Goal: Information Seeking & Learning: Learn about a topic

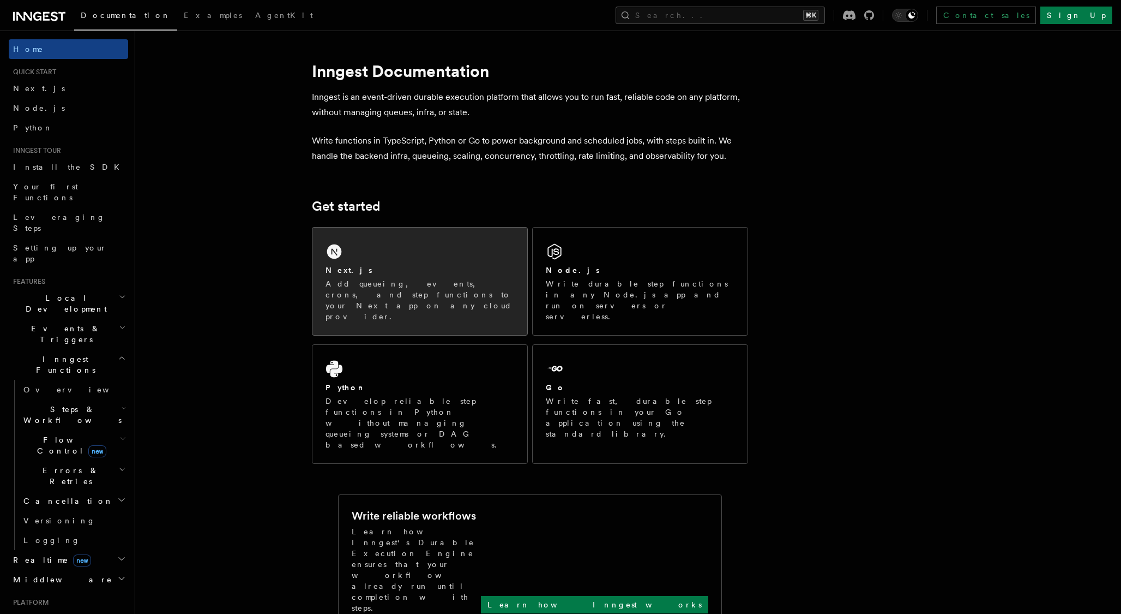
click at [446, 279] on p "Add queueing, events, crons, and step functions to your Next app on any cloud p…" at bounding box center [420, 300] width 189 height 44
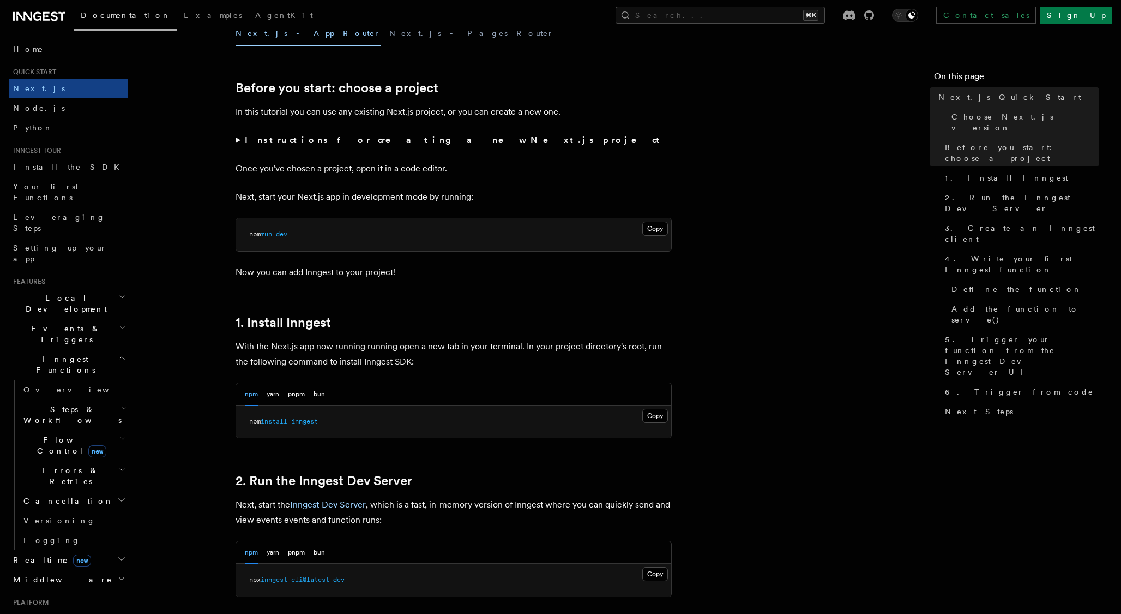
scroll to position [386, 0]
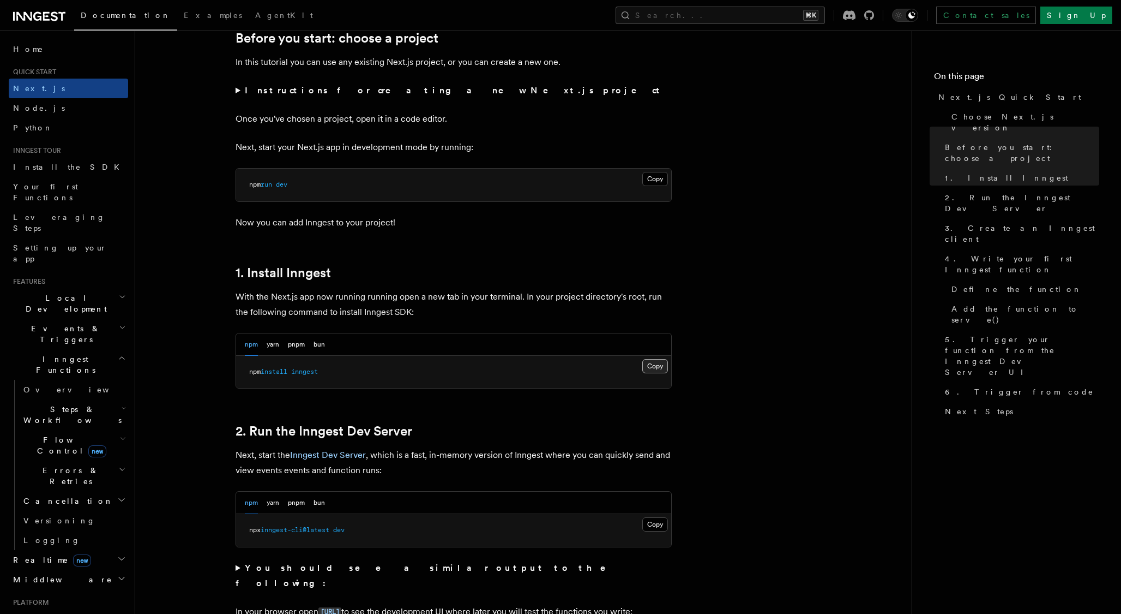
click at [658, 365] on button "Copy Copied" at bounding box center [655, 366] width 26 height 14
click at [654, 527] on button "Copy Copied" at bounding box center [655, 524] width 26 height 14
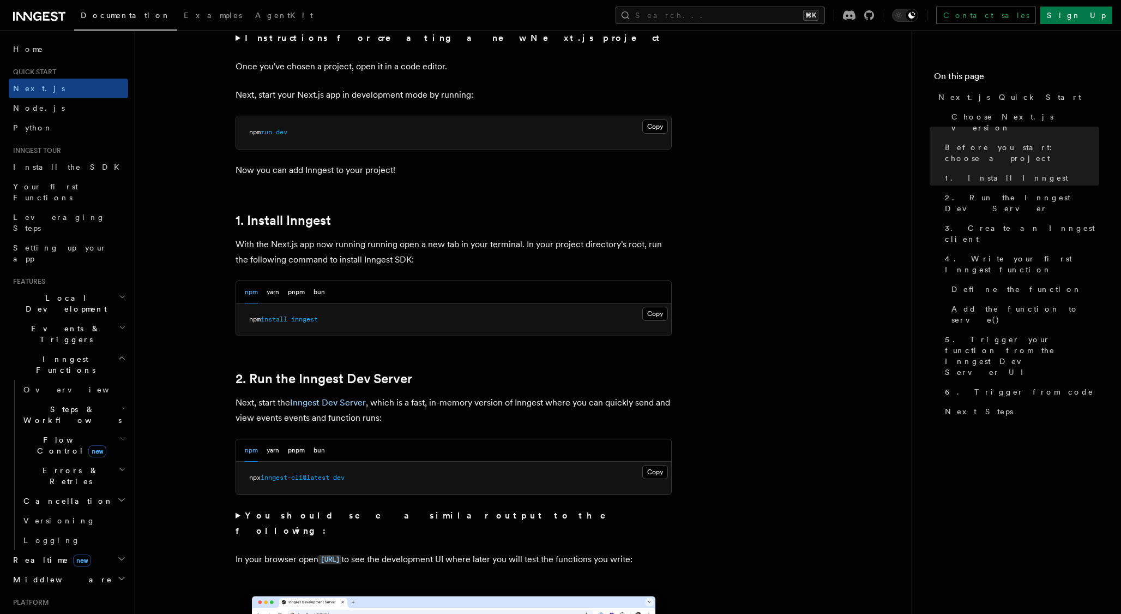
scroll to position [608, 0]
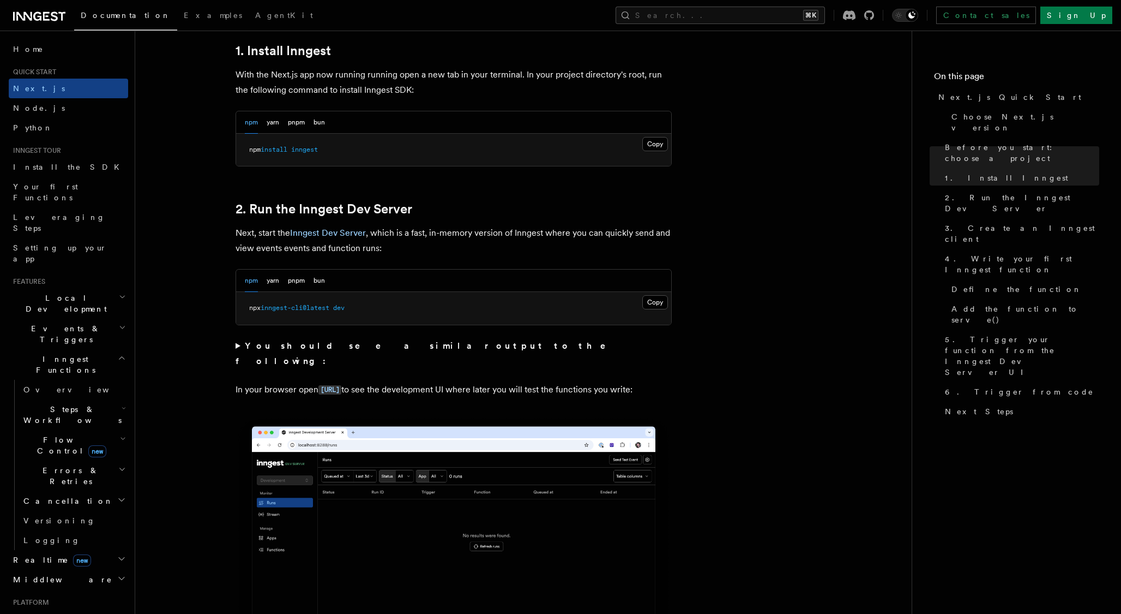
click at [387, 345] on strong "You should see a similar output to the following:" at bounding box center [429, 353] width 386 height 26
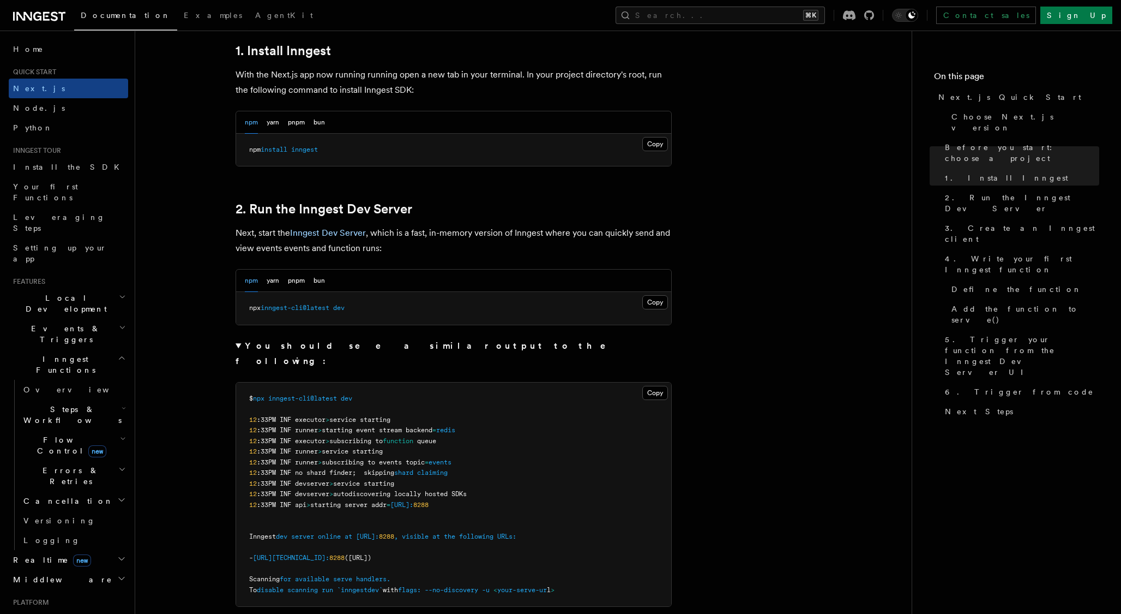
click at [371, 348] on strong "You should see a similar output to the following:" at bounding box center [429, 353] width 386 height 26
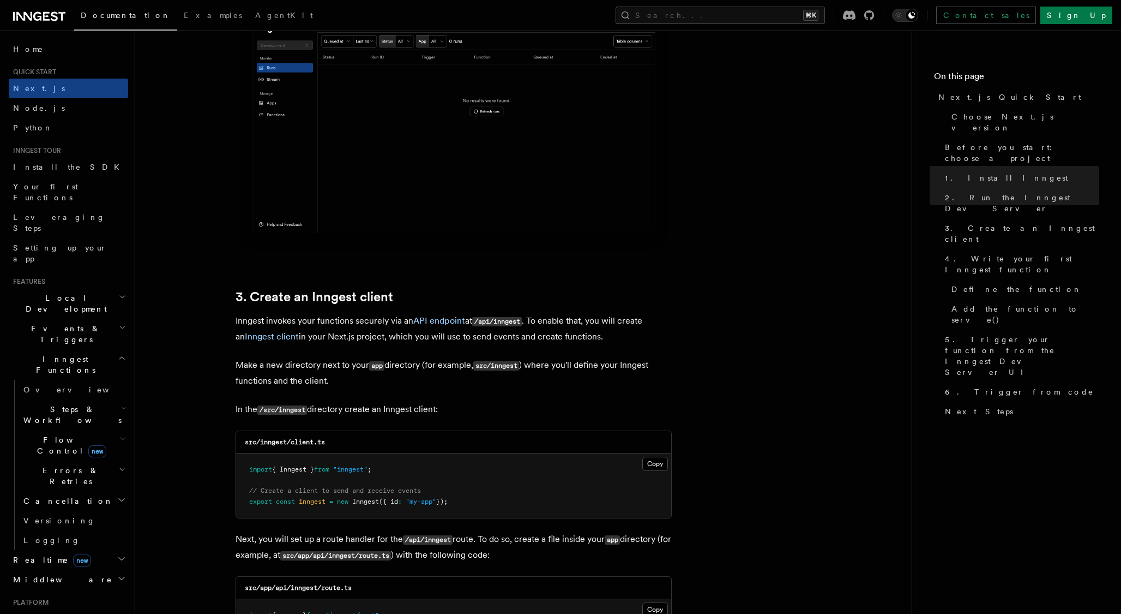
scroll to position [1089, 0]
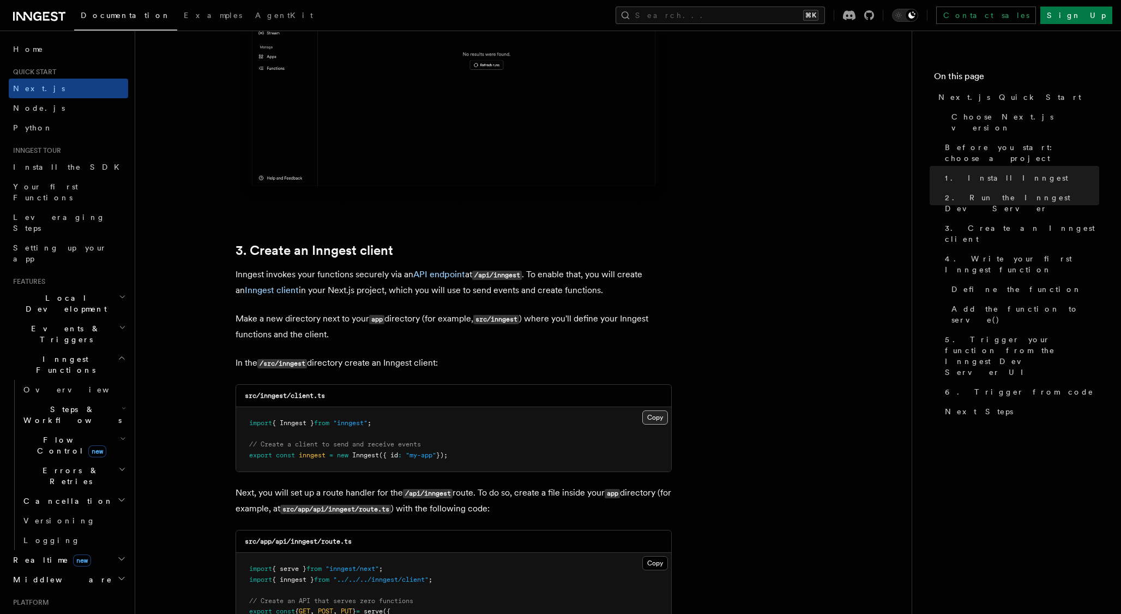
click at [665, 419] on button "Copy Copied" at bounding box center [655, 417] width 26 height 14
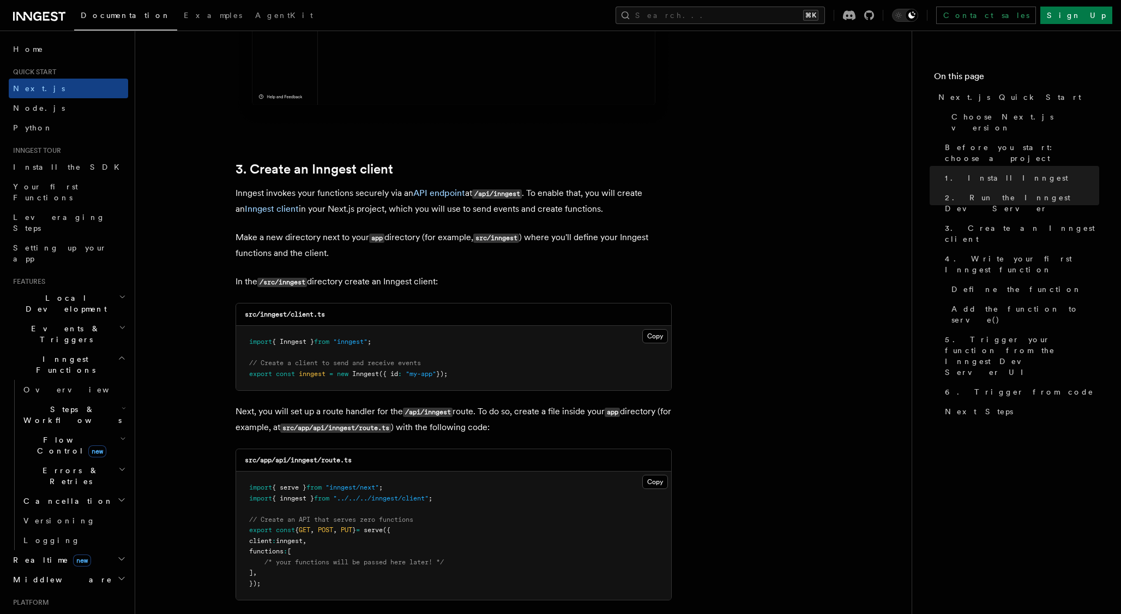
scroll to position [1170, 0]
click at [658, 339] on button "Copy Copied" at bounding box center [655, 336] width 26 height 14
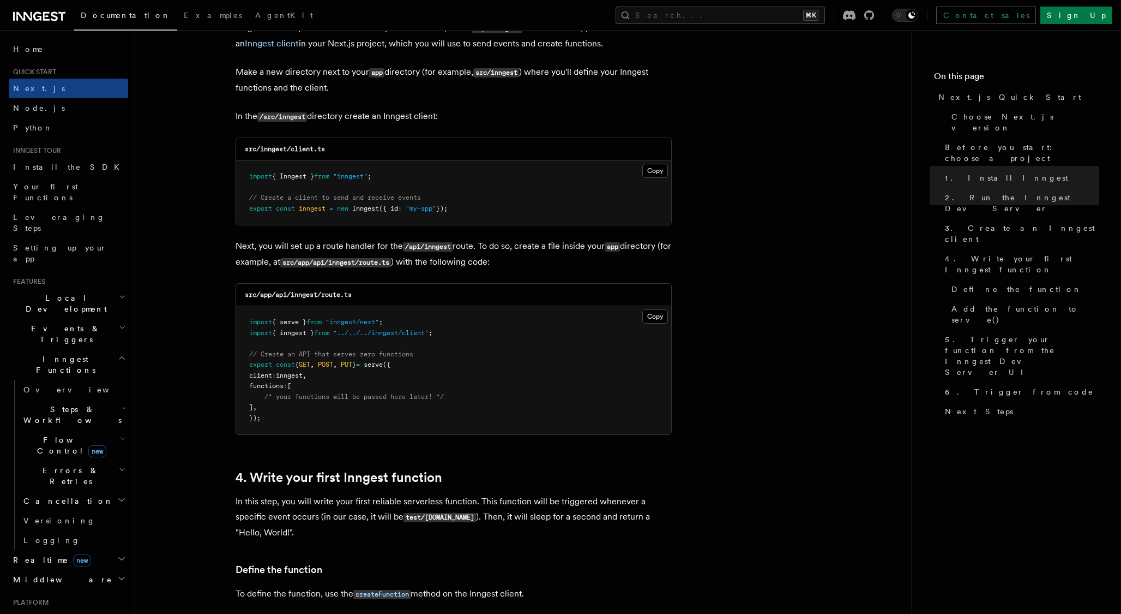
scroll to position [1374, 0]
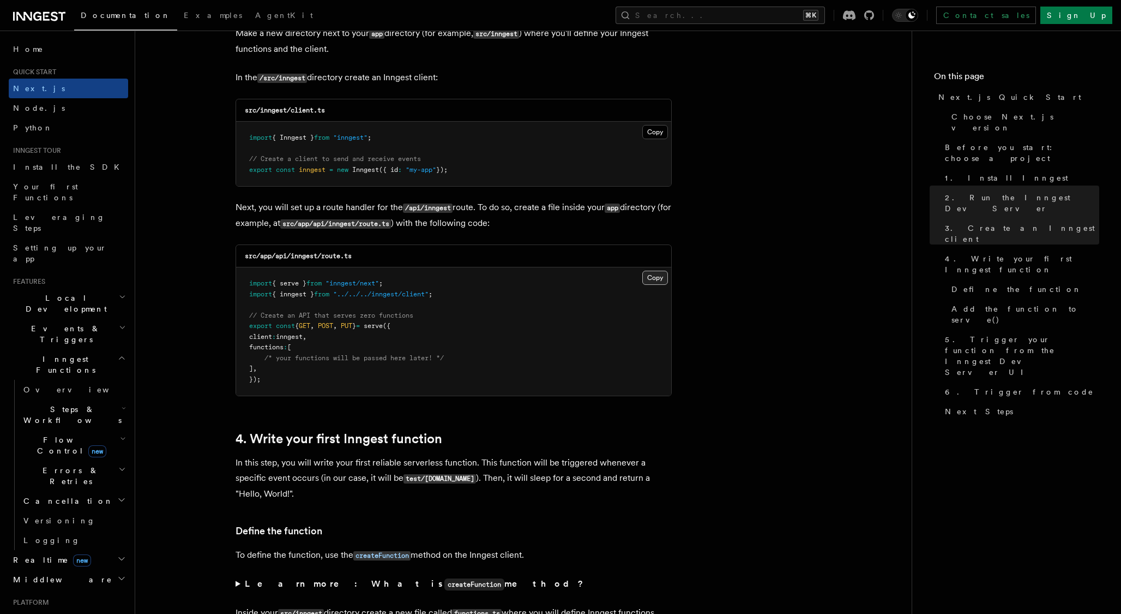
click at [656, 279] on button "Copy Copied" at bounding box center [655, 278] width 26 height 14
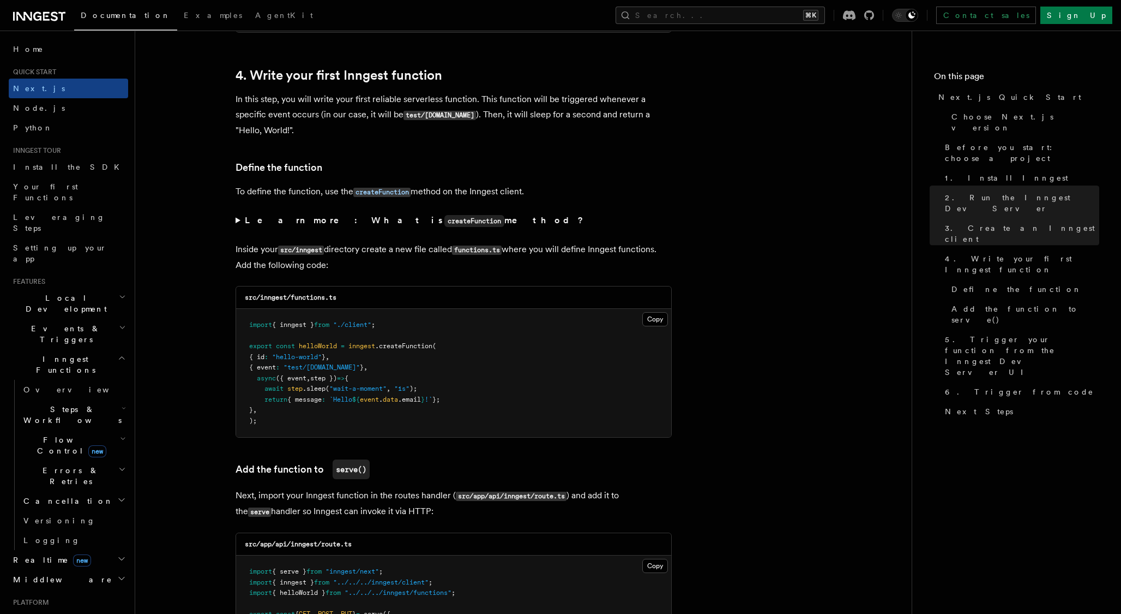
scroll to position [1800, 0]
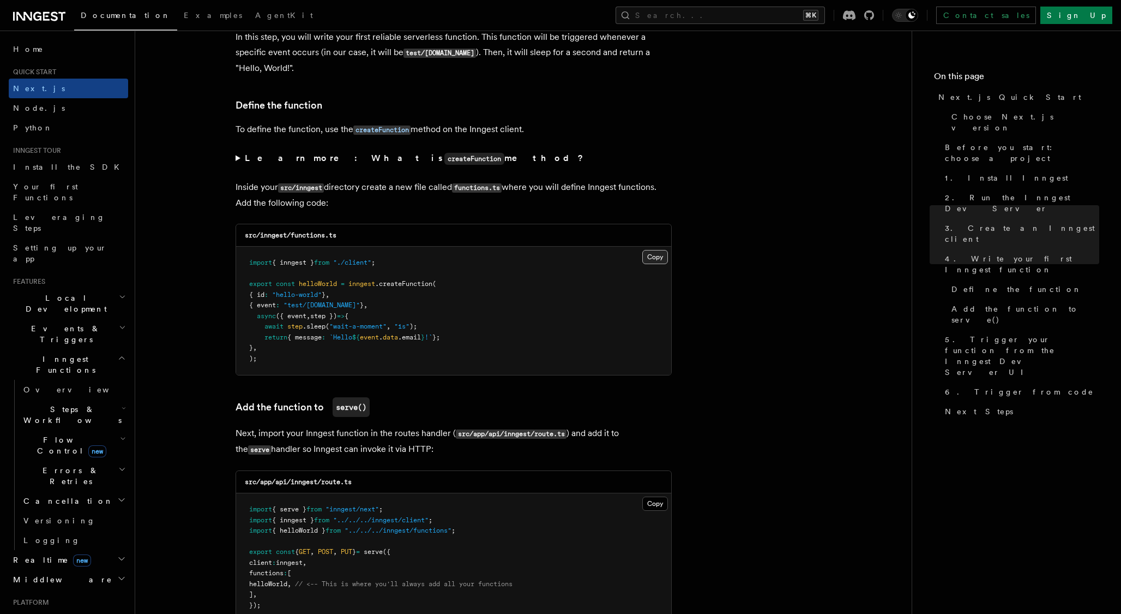
click at [657, 258] on button "Copy Copied" at bounding box center [655, 257] width 26 height 14
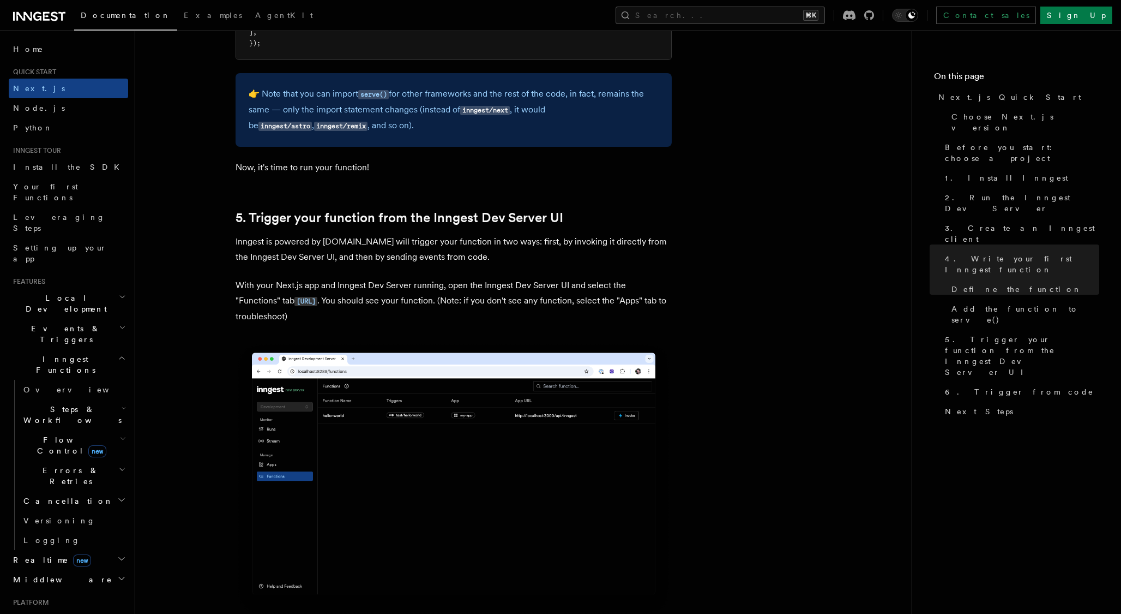
scroll to position [2360, 0]
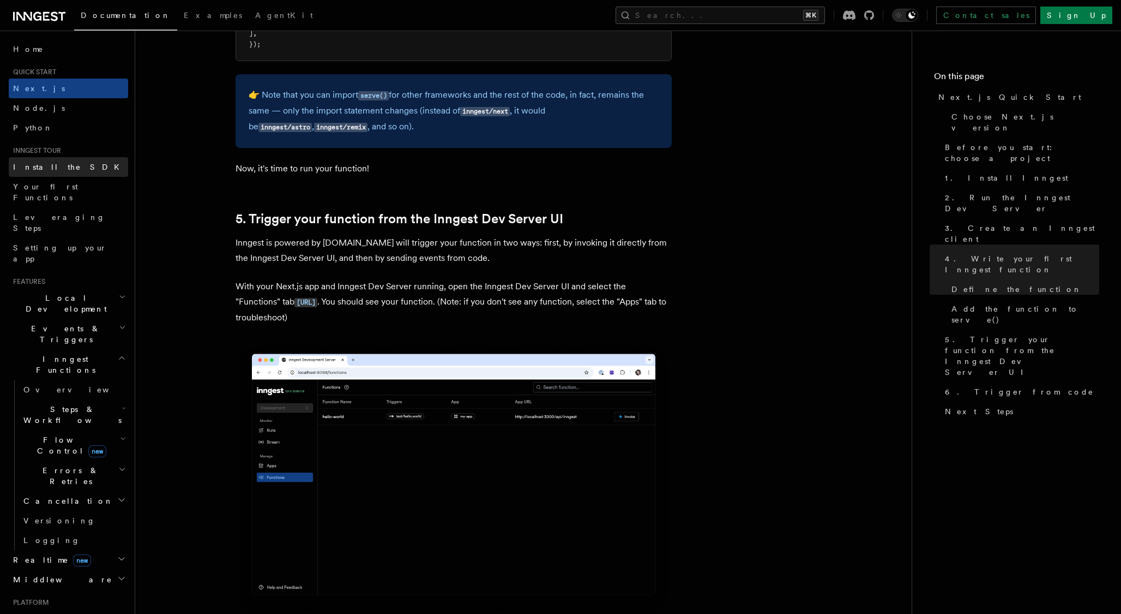
click at [79, 167] on link "Install the SDK" at bounding box center [68, 167] width 119 height 20
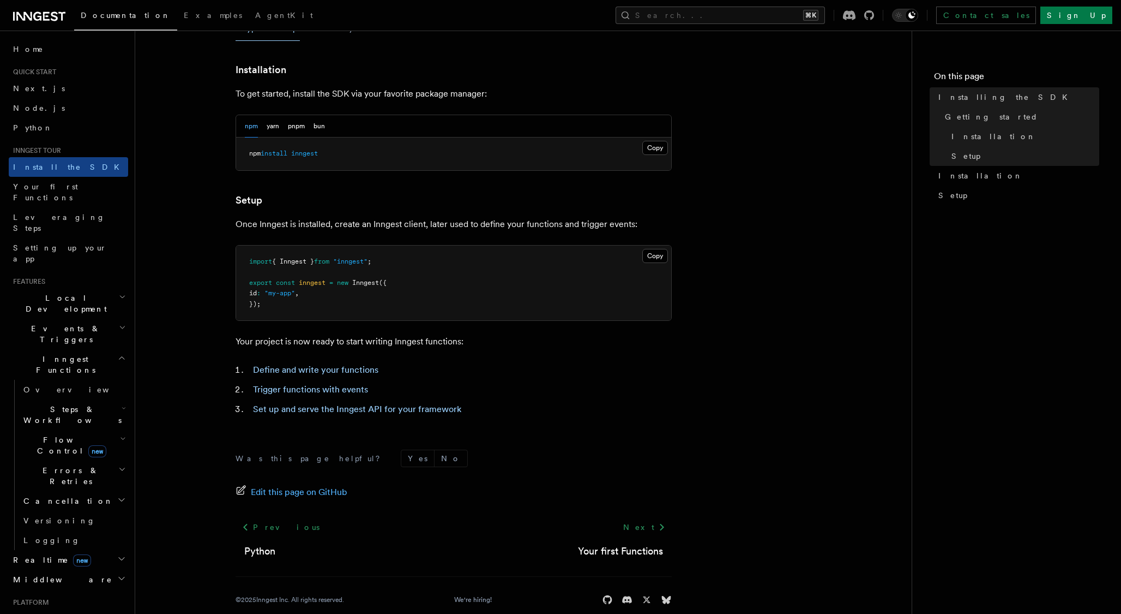
scroll to position [293, 0]
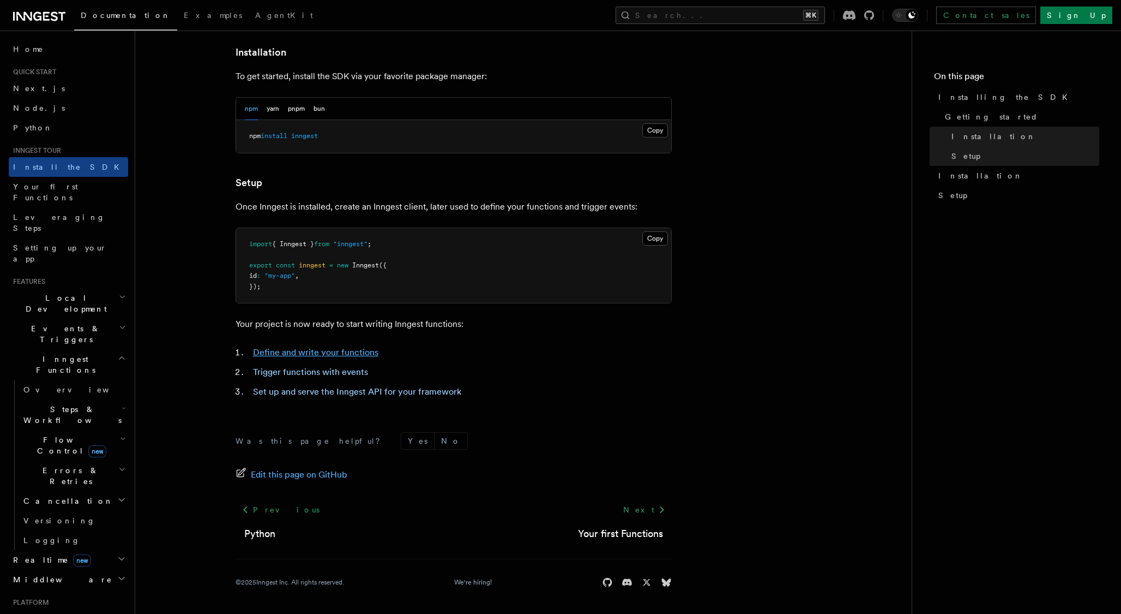
click at [291, 357] on link "Define and write your functions" at bounding box center [315, 352] width 125 height 10
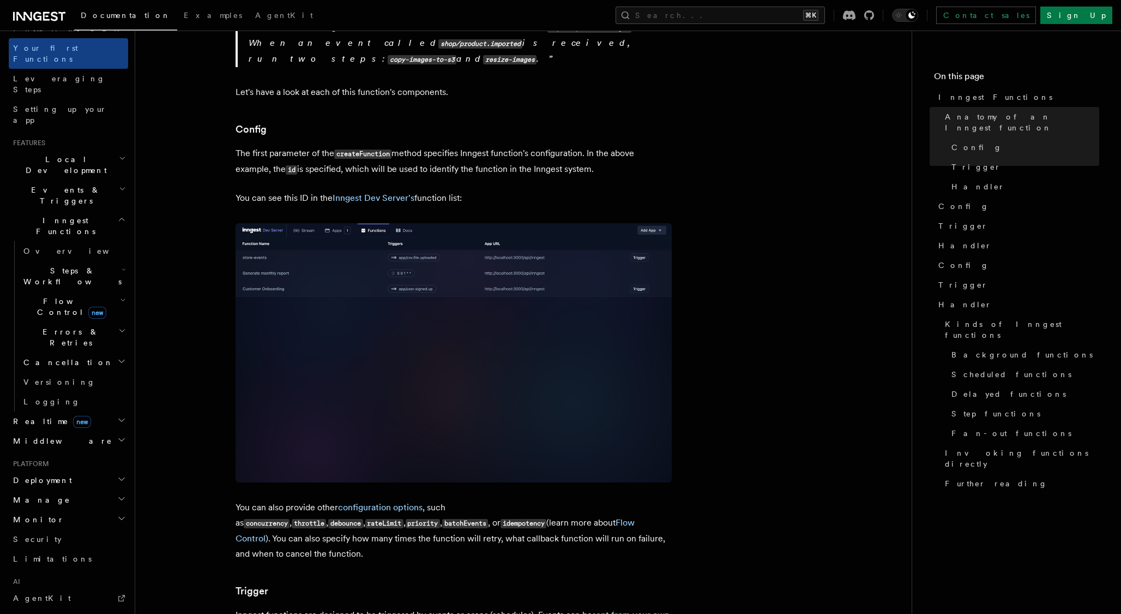
scroll to position [259, 0]
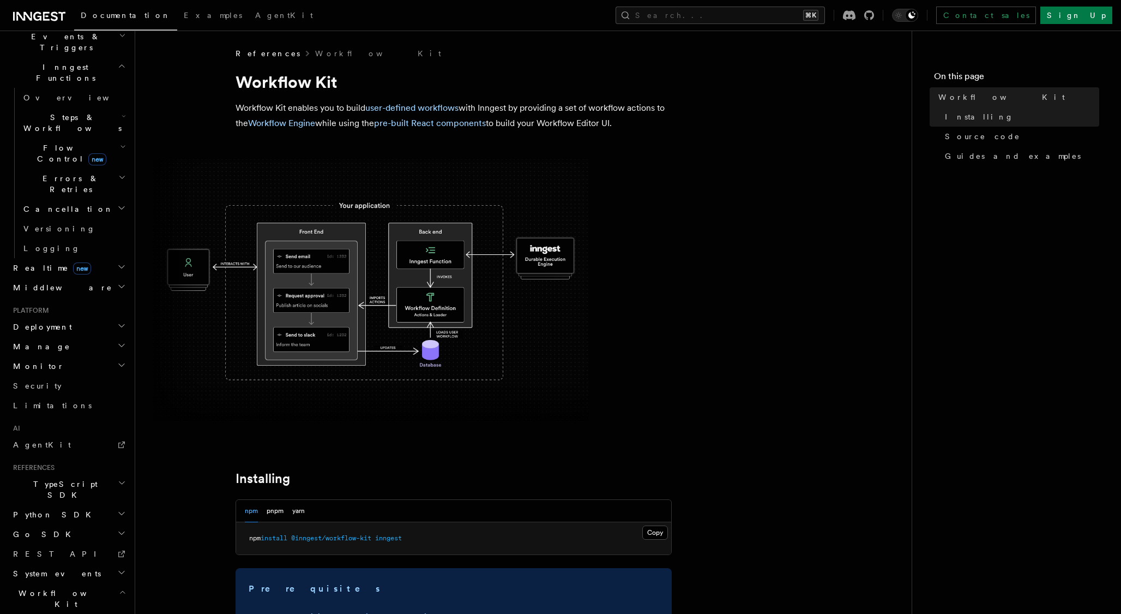
scroll to position [295, 0]
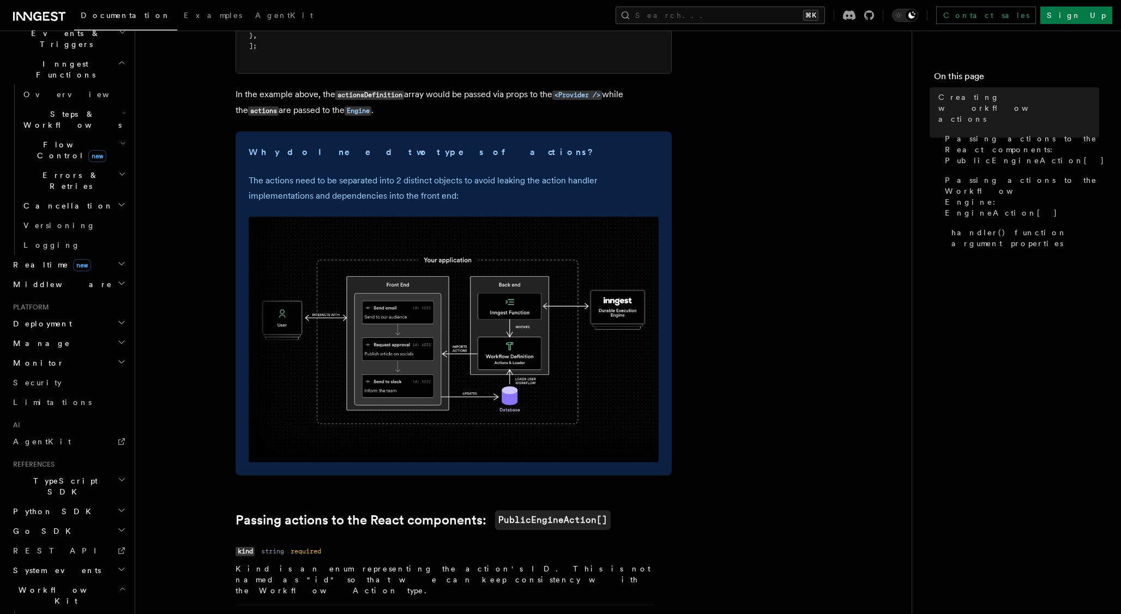
scroll to position [443, 0]
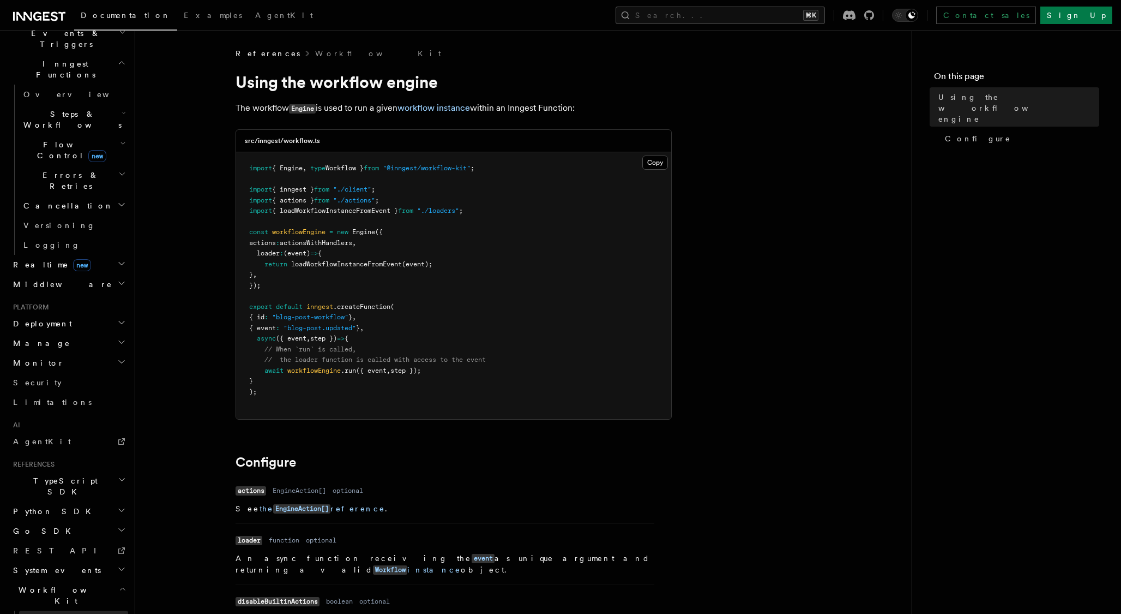
click at [88, 610] on link "Introduction" at bounding box center [73, 620] width 109 height 20
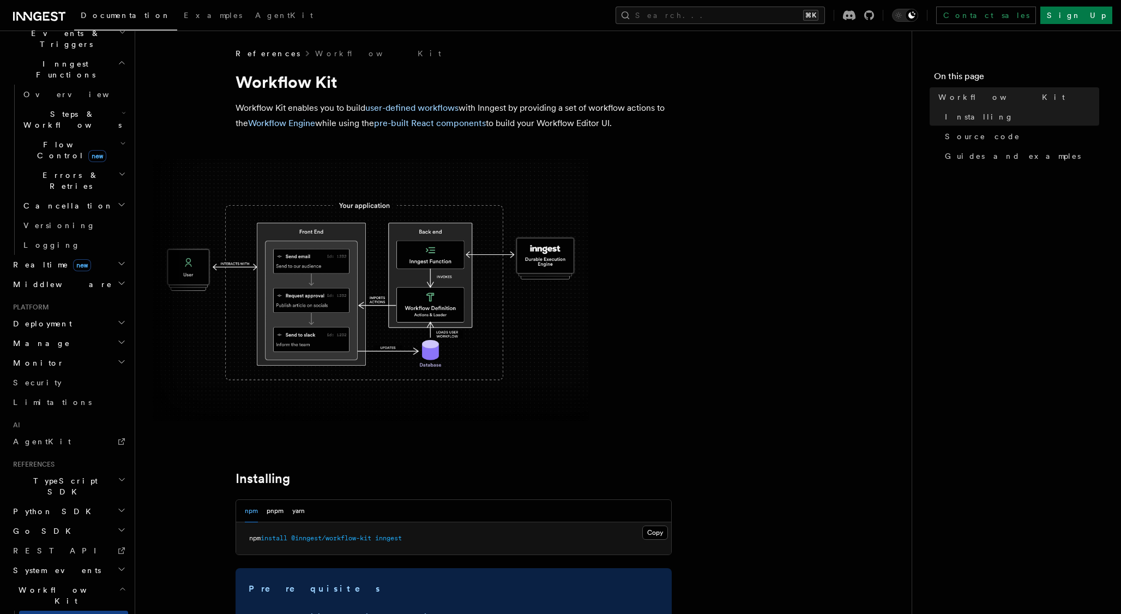
click at [88, 580] on h2 "Workflow Kit" at bounding box center [68, 595] width 119 height 31
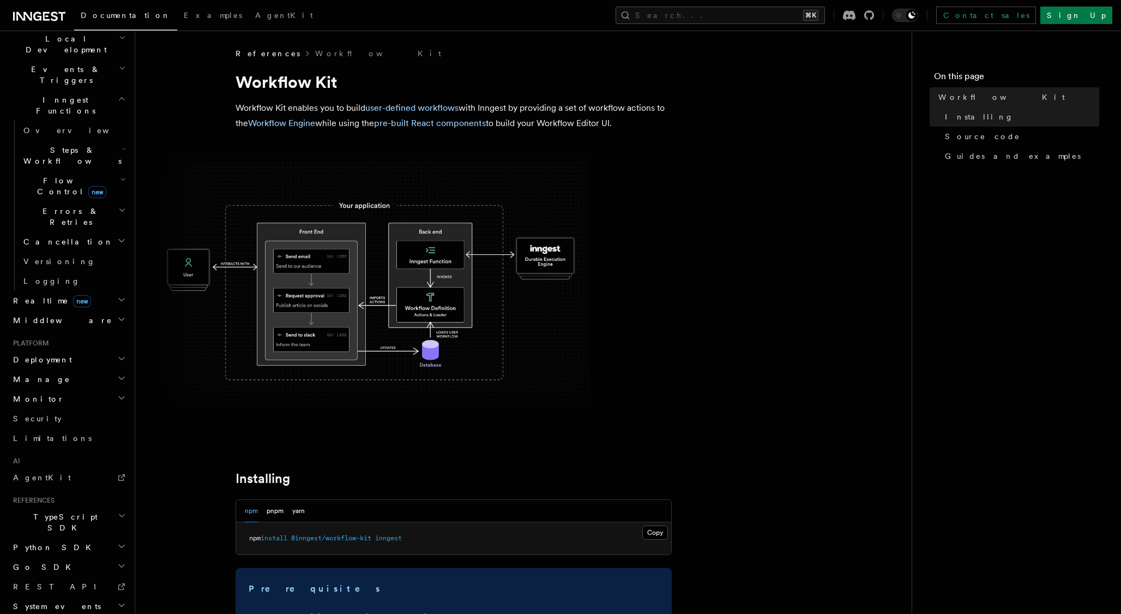
click at [87, 507] on h2 "TypeScript SDK" at bounding box center [68, 522] width 119 height 31
click at [82, 537] on link "Introduction" at bounding box center [73, 547] width 109 height 20
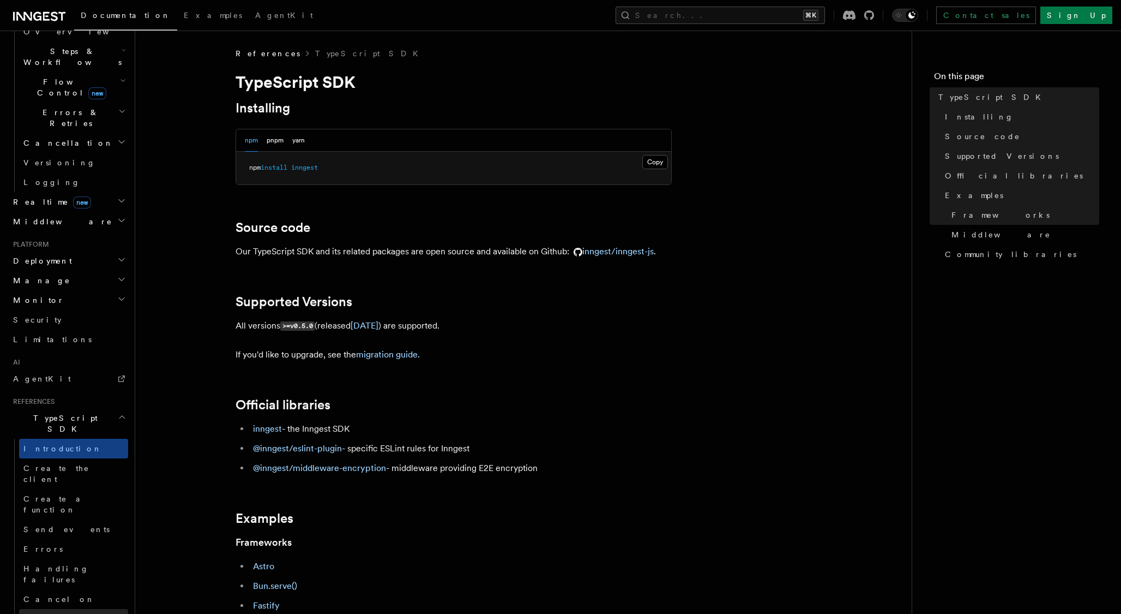
click at [79, 609] on link "Concurrency" at bounding box center [73, 619] width 109 height 20
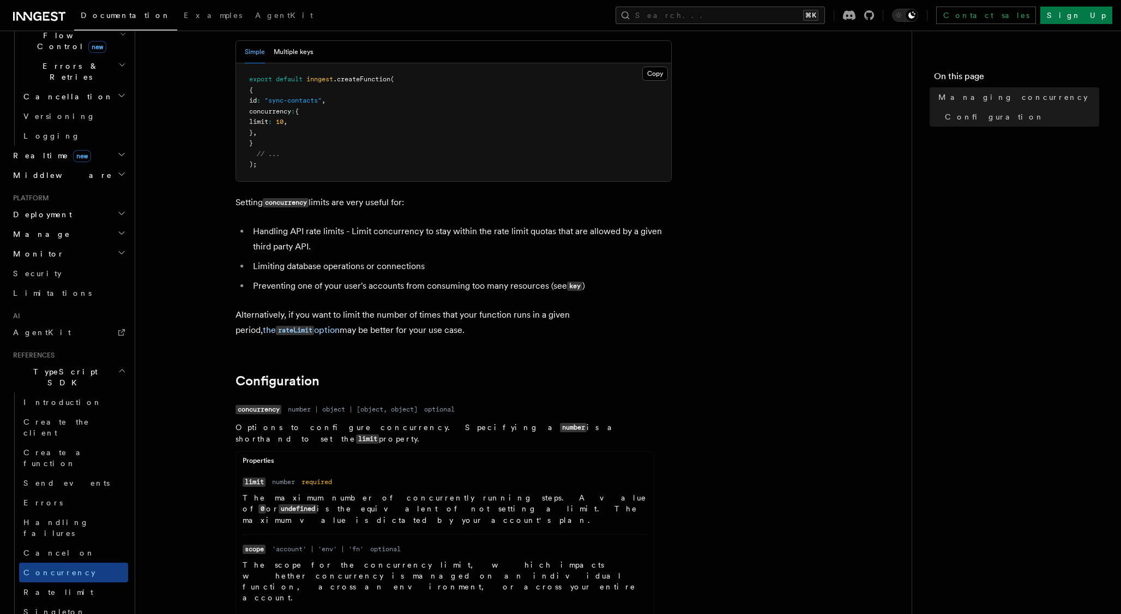
scroll to position [238, 0]
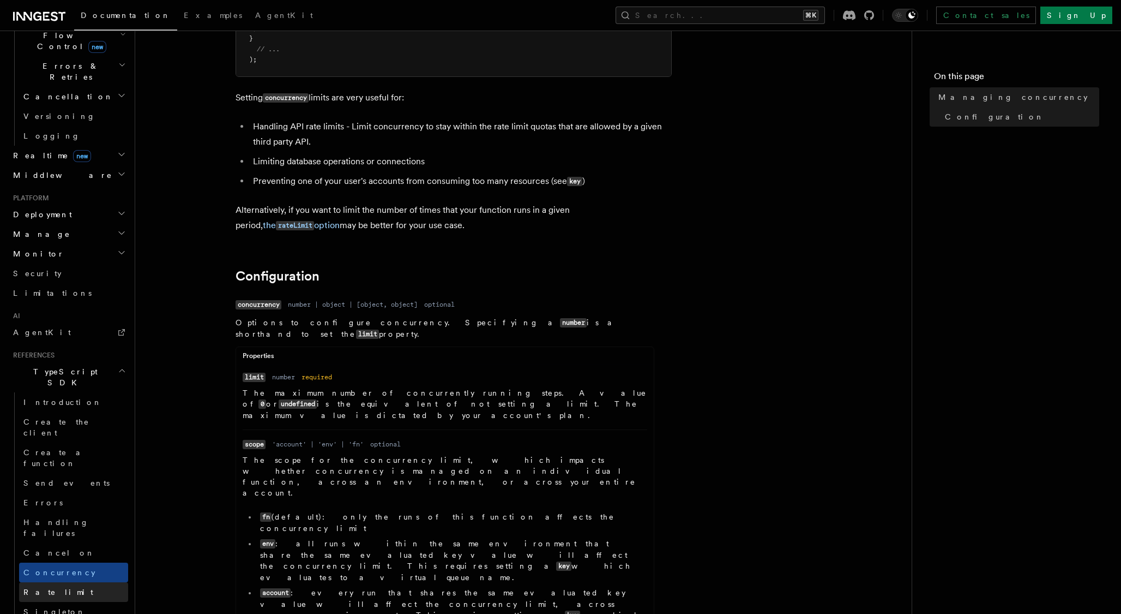
click at [59, 582] on link "Rate limit" at bounding box center [73, 592] width 109 height 20
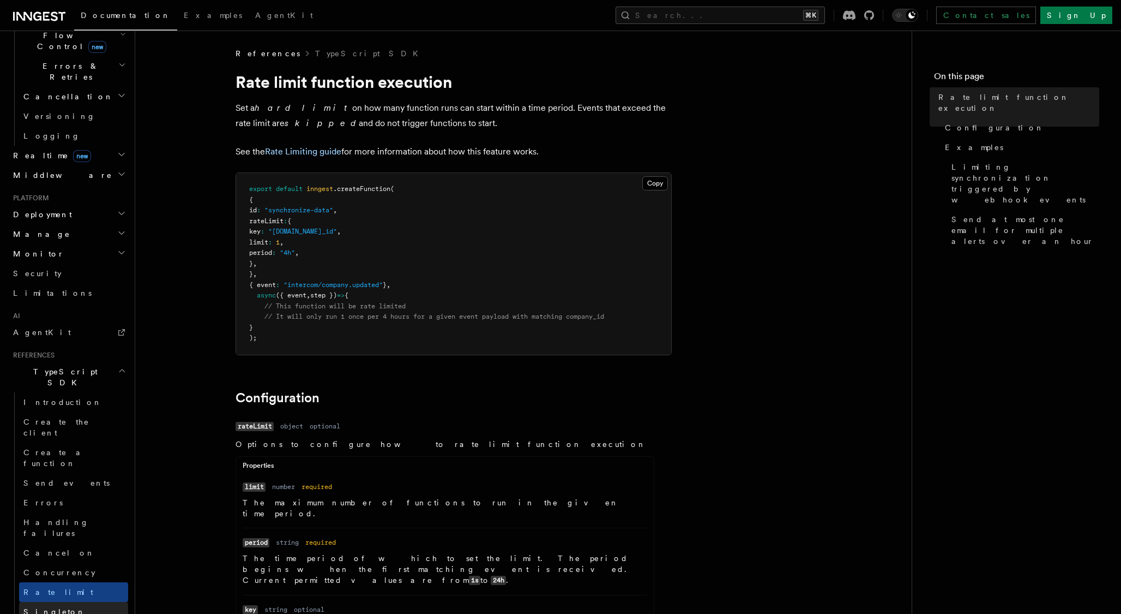
click at [60, 602] on link "Singleton" at bounding box center [73, 612] width 109 height 20
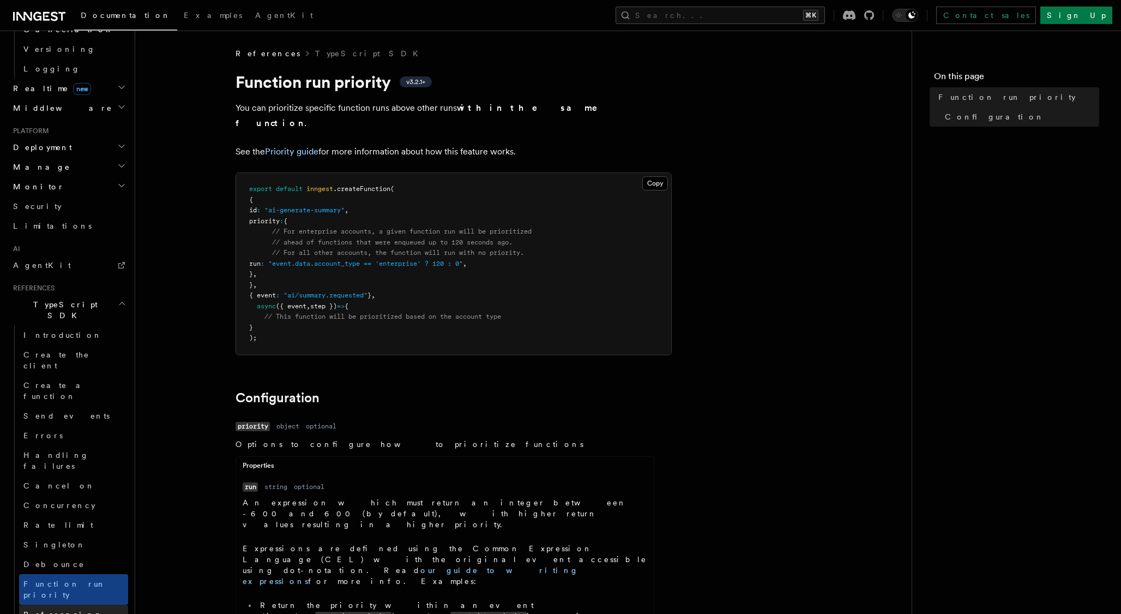
scroll to position [472, 0]
click at [71, 609] on span "Referencing functions" at bounding box center [62, 619] width 79 height 20
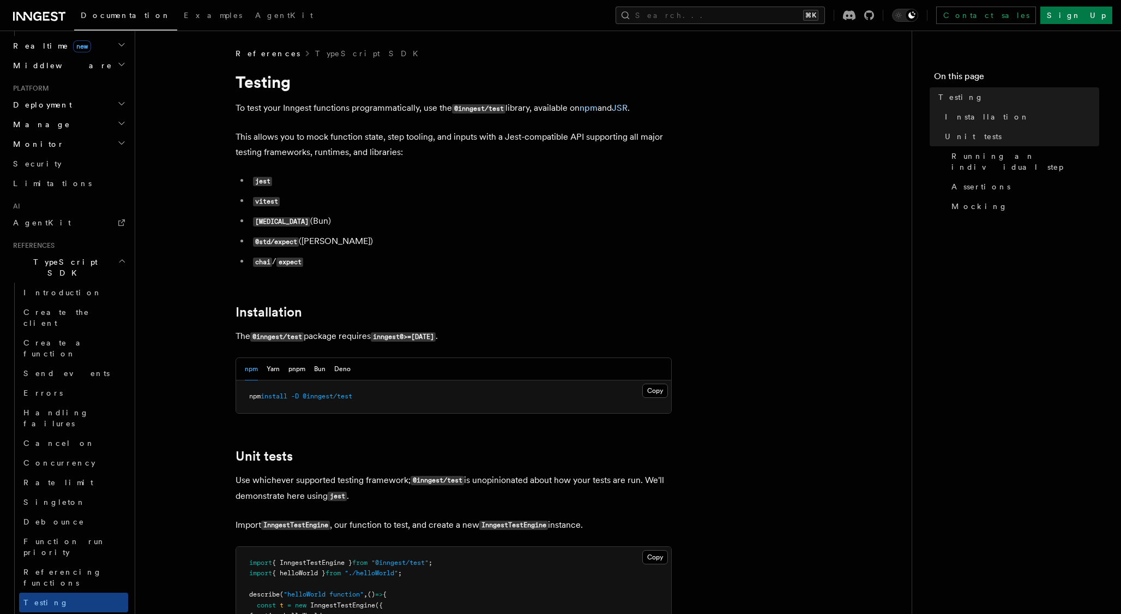
scroll to position [578, 0]
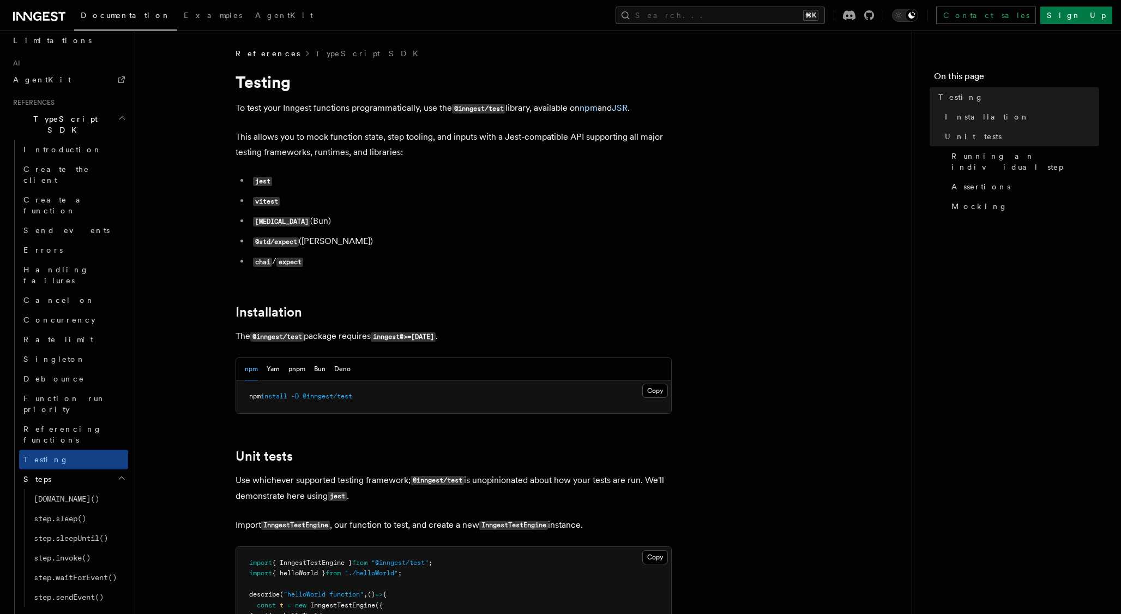
scroll to position [677, 0]
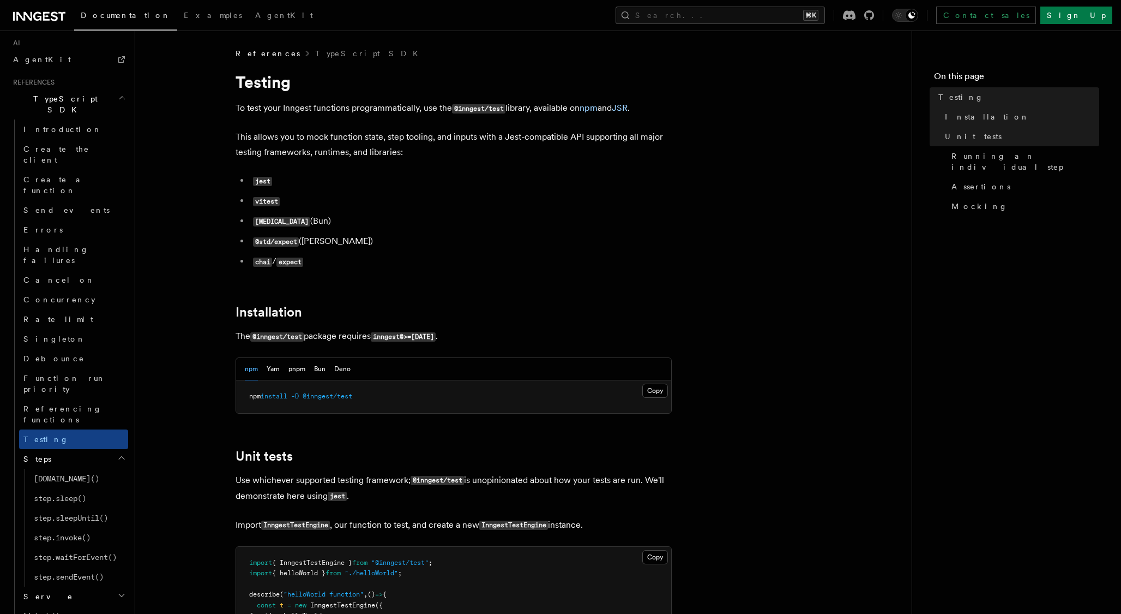
click at [85, 586] on h2 "Serve" at bounding box center [73, 596] width 109 height 20
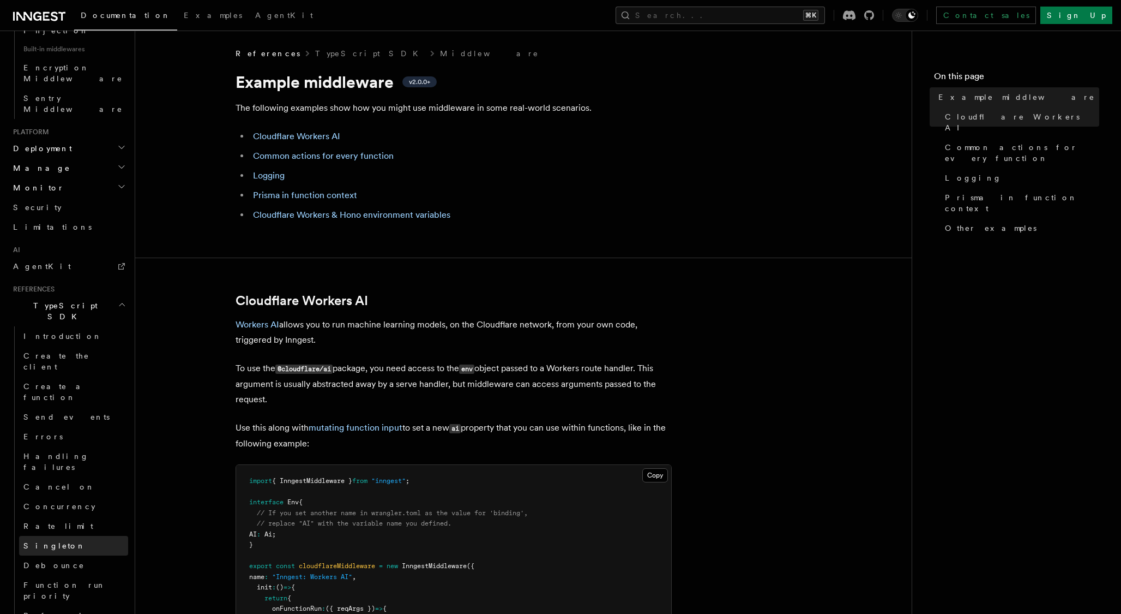
scroll to position [642, 0]
click at [80, 331] on link "Introduction" at bounding box center [73, 341] width 109 height 20
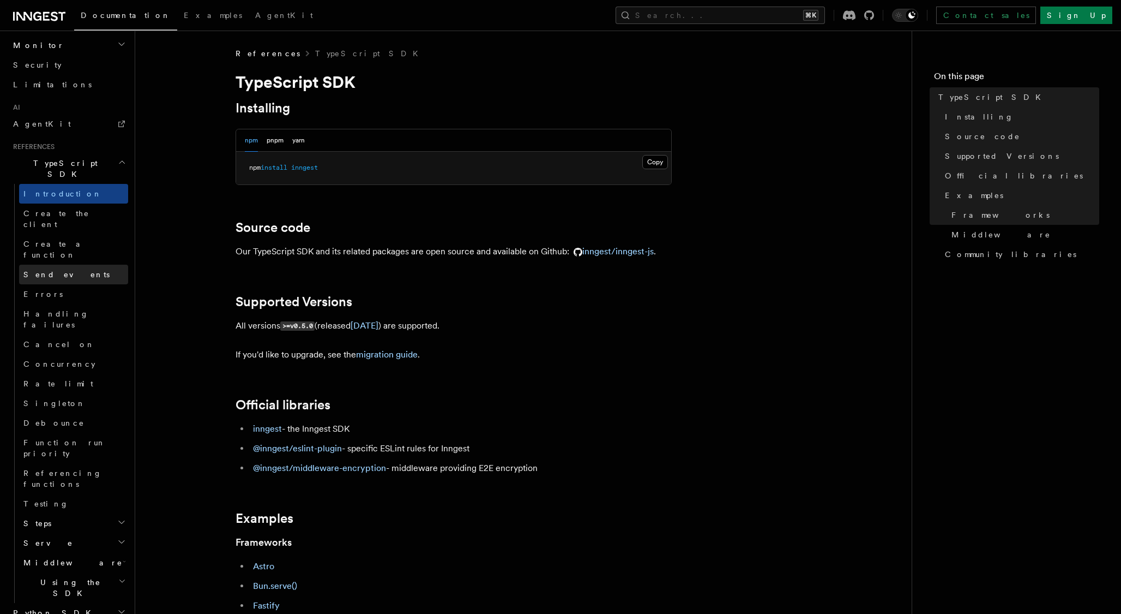
click at [78, 265] on link "Send events" at bounding box center [73, 275] width 109 height 20
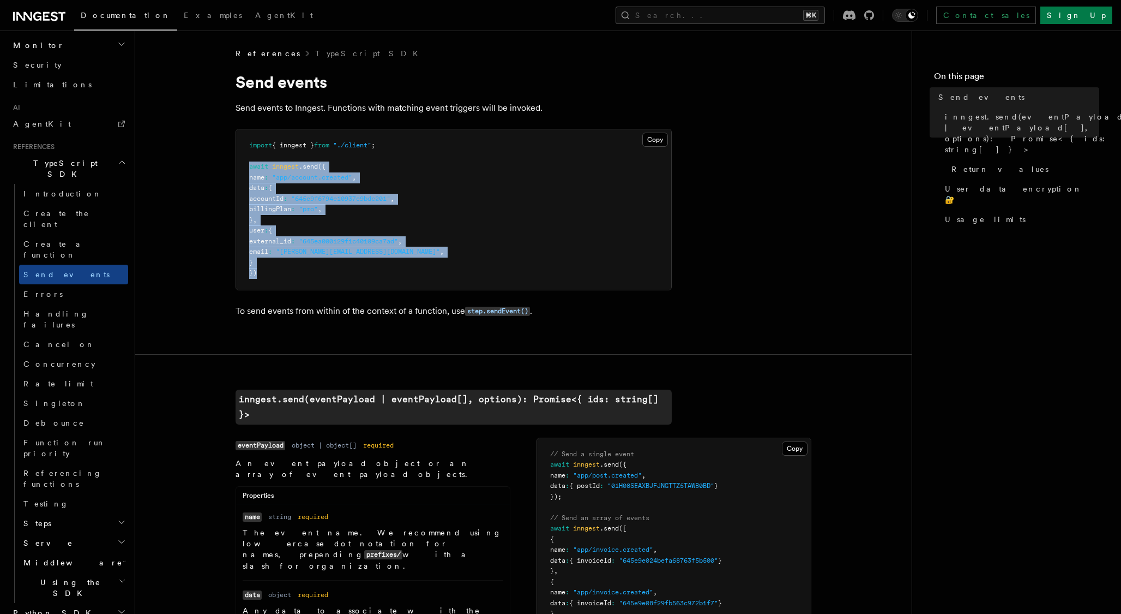
drag, startPoint x: 266, startPoint y: 280, endPoint x: 244, endPoint y: 166, distance: 116.6
click at [244, 166] on pre "import { inngest } from "./client" ; await inngest .send ({ name : "app/account…" at bounding box center [453, 209] width 435 height 160
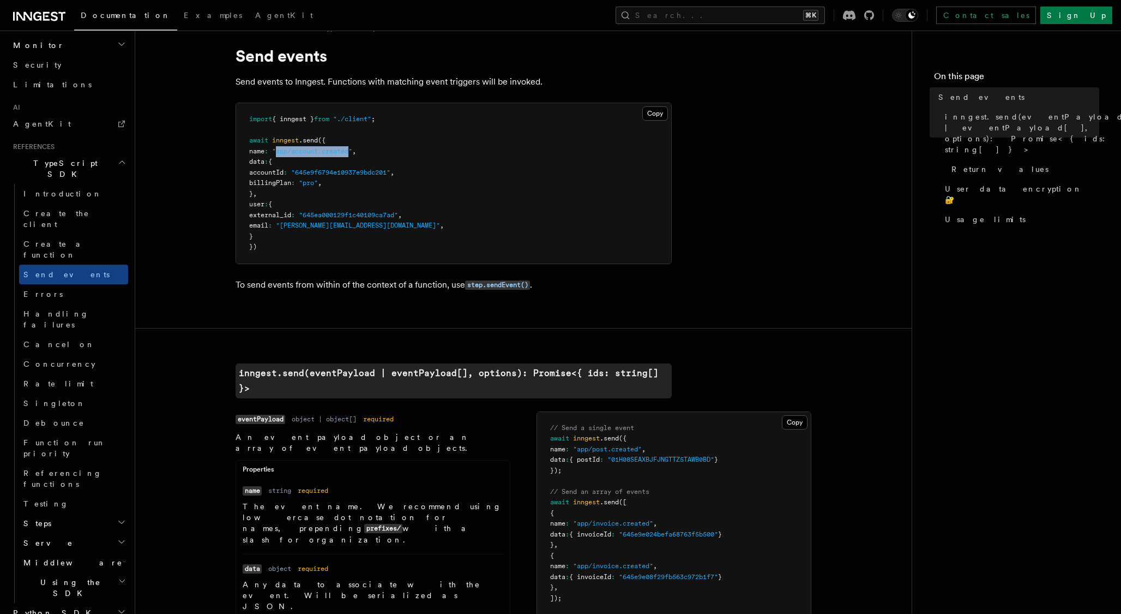
drag, startPoint x: 358, startPoint y: 153, endPoint x: 285, endPoint y: 155, distance: 73.7
click at [285, 155] on pre "import { inngest } from "./client" ; await inngest .send ({ name : "app/account…" at bounding box center [453, 183] width 435 height 160
copy span "app/account.created"
click at [343, 146] on pre "import { inngest } from "./client" ; await inngest .send ({ name : "app/account…" at bounding box center [453, 183] width 435 height 160
click at [109, 234] on link "Create a function" at bounding box center [73, 249] width 109 height 31
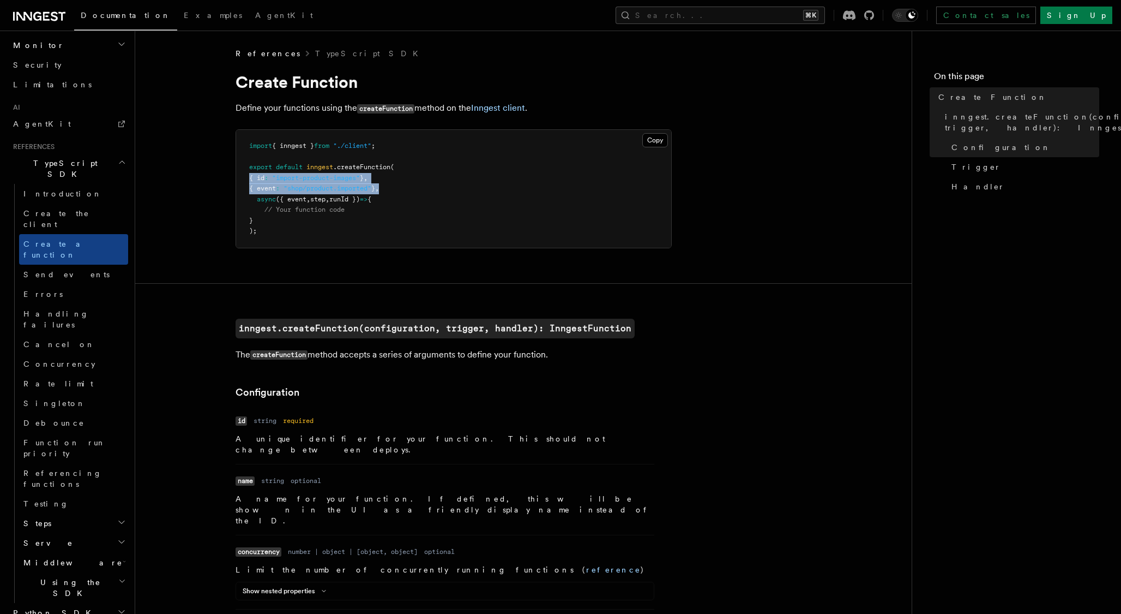
drag, startPoint x: 401, startPoint y: 191, endPoint x: 231, endPoint y: 178, distance: 170.7
copy code "{ id : "import-product-images" } , { event : "shop/product.imported" } ,"
click at [75, 354] on link "Concurrency" at bounding box center [73, 364] width 109 height 20
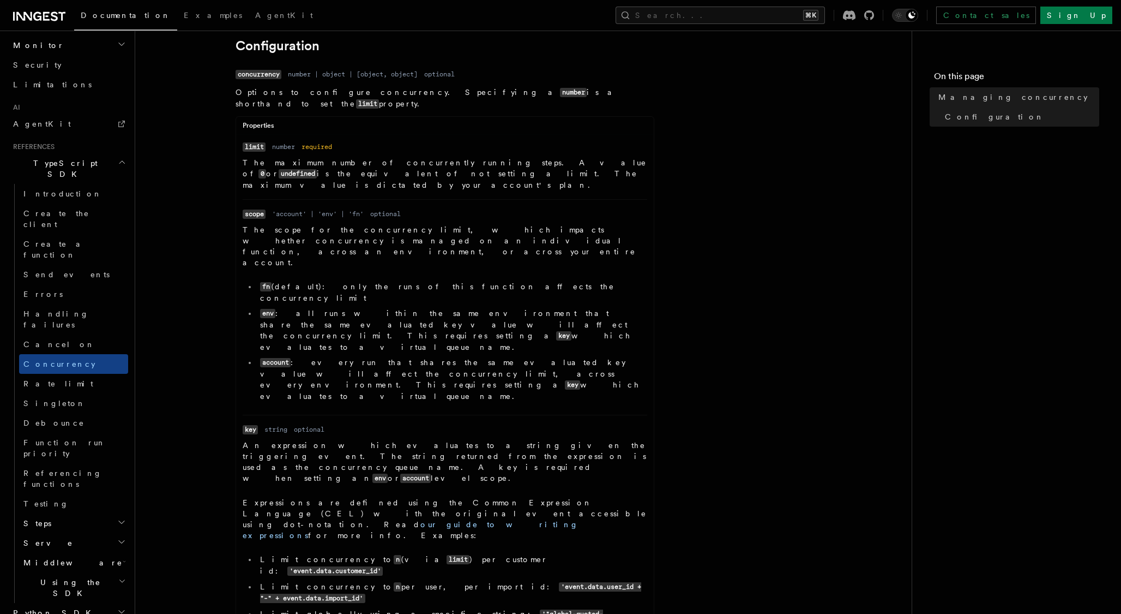
scroll to position [484, 0]
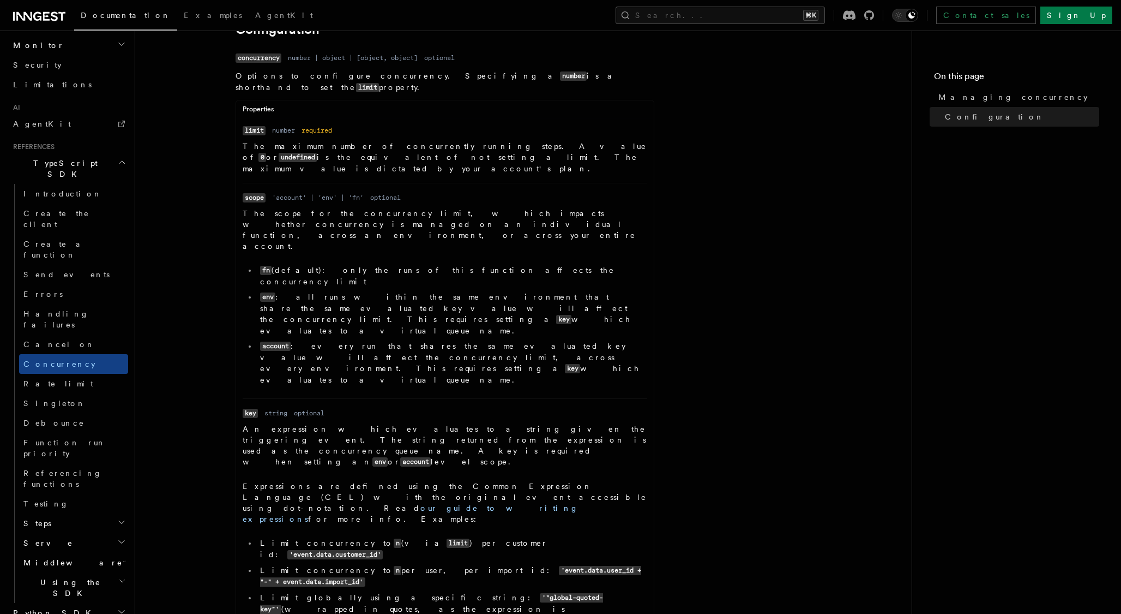
drag, startPoint x: 231, startPoint y: 311, endPoint x: 322, endPoint y: 451, distance: 166.7
click at [322, 451] on article "References TypeScript SDK Managing concurrency Limit the number of concurrently…" at bounding box center [524, 269] width 742 height 1410
copy dl "key Type string Required optional Description An expression which evaluates to …"
click at [373, 423] on dd "An expression which evaluates to a string given the triggering event. The strin…" at bounding box center [445, 526] width 405 height 207
click at [373, 503] on link "our guide to writing expressions" at bounding box center [411, 513] width 336 height 20
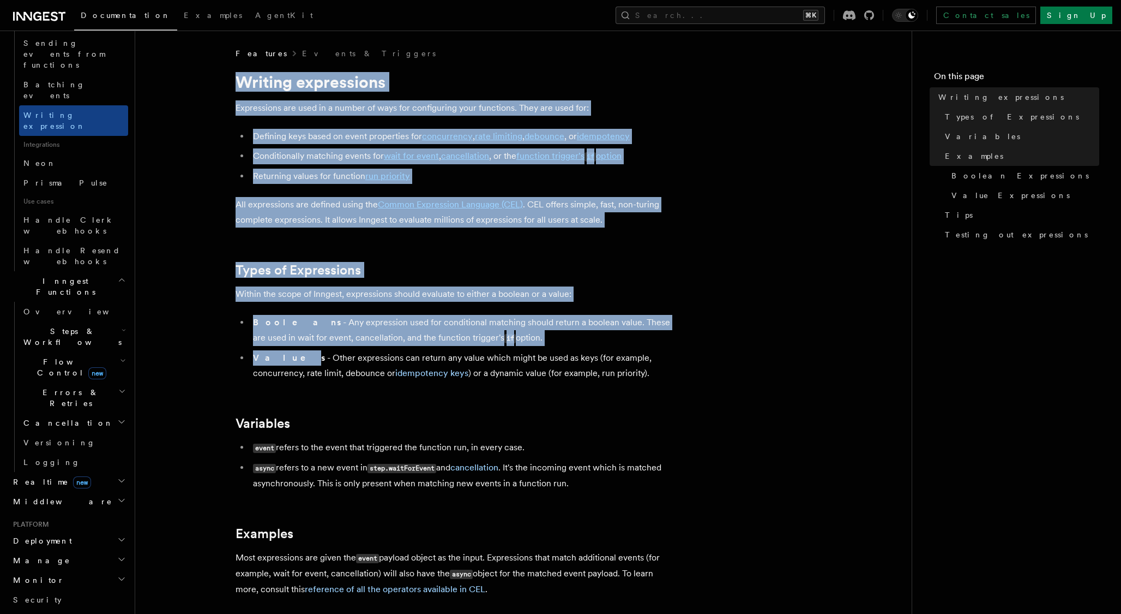
drag, startPoint x: 223, startPoint y: 76, endPoint x: 275, endPoint y: 357, distance: 285.3
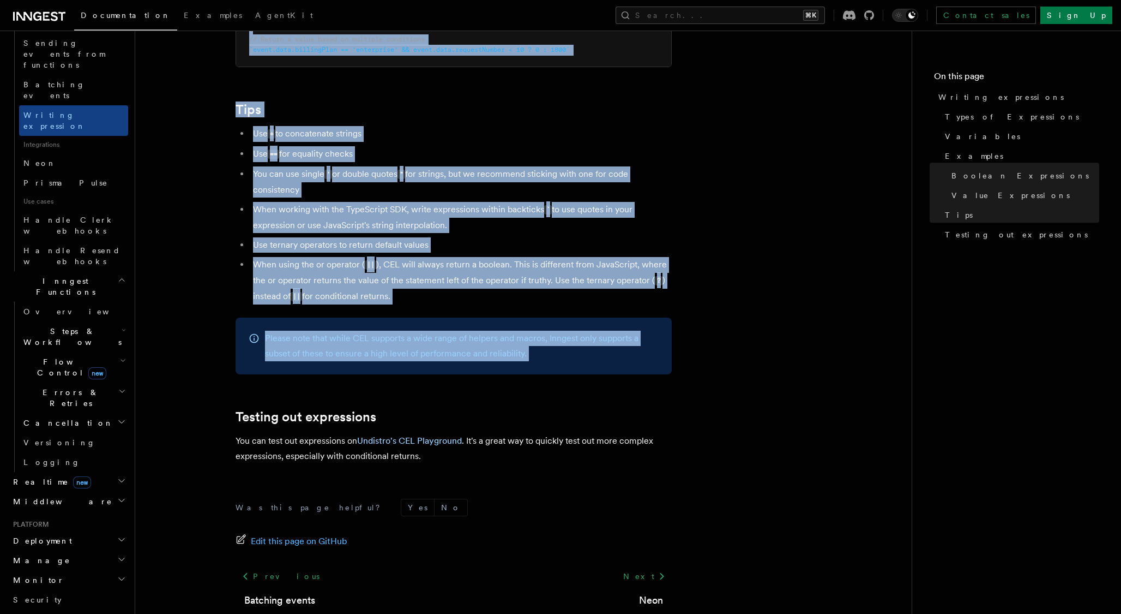
scroll to position [1109, 0]
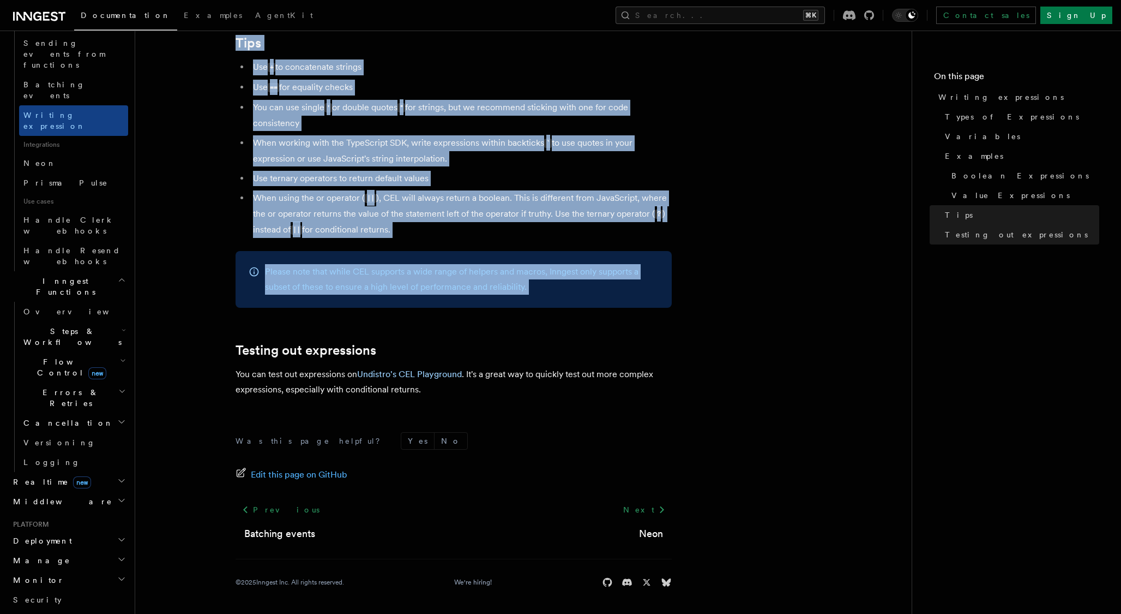
drag, startPoint x: 230, startPoint y: 69, endPoint x: 444, endPoint y: 236, distance: 272.1
copy article "Writing expressions Expressions are used in a number of ways for configuring yo…"
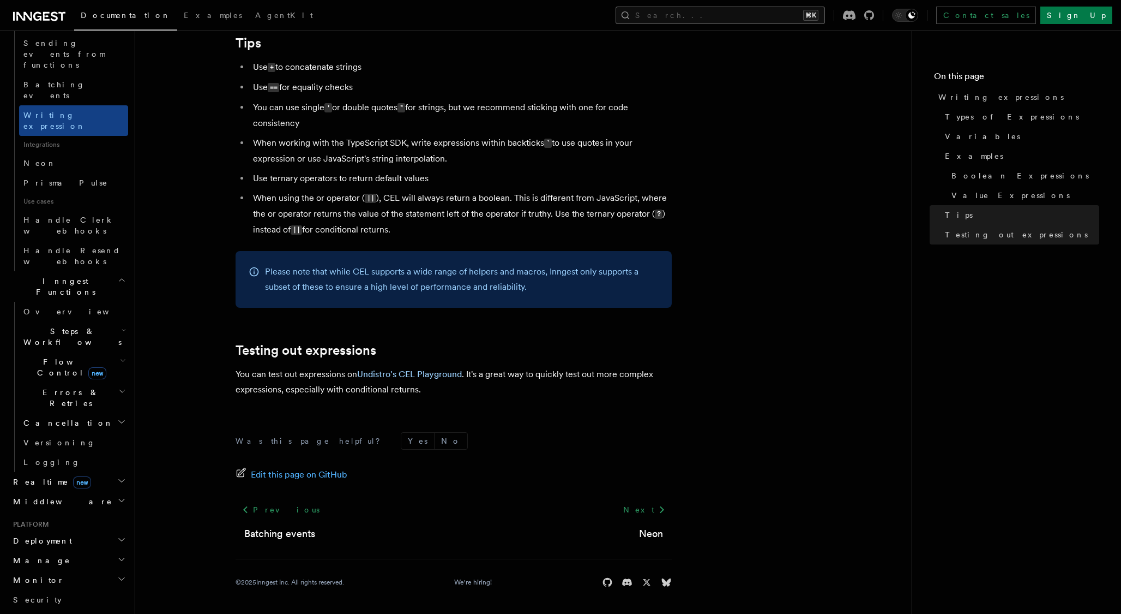
click at [783, 15] on button "Search... ⌘K" at bounding box center [720, 15] width 209 height 17
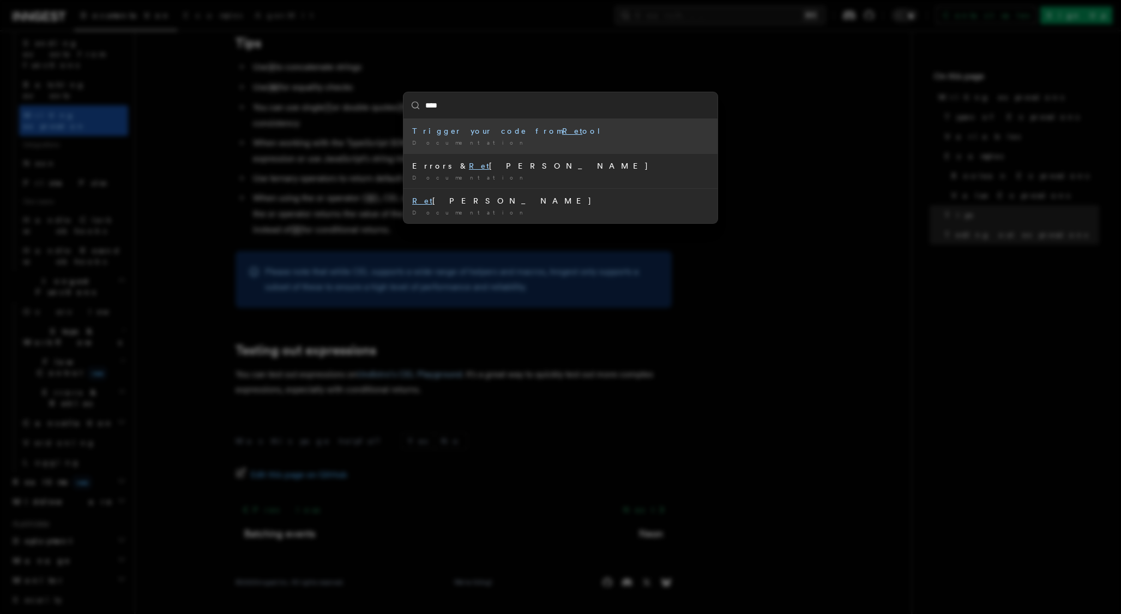
type input "*****"
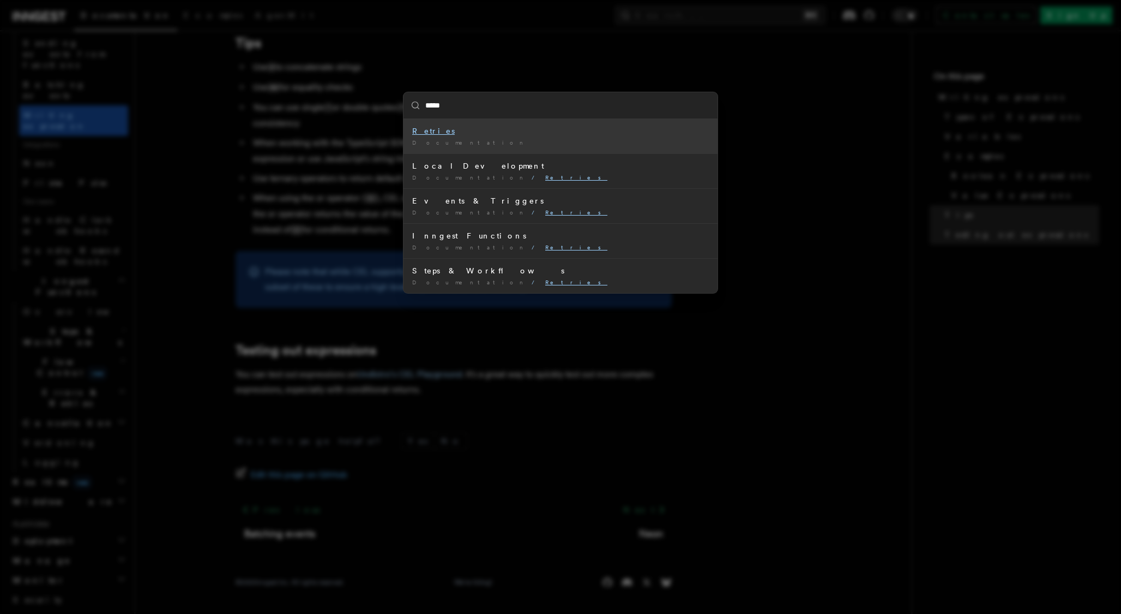
click at [605, 140] on div "Documentation /" at bounding box center [560, 143] width 297 height 8
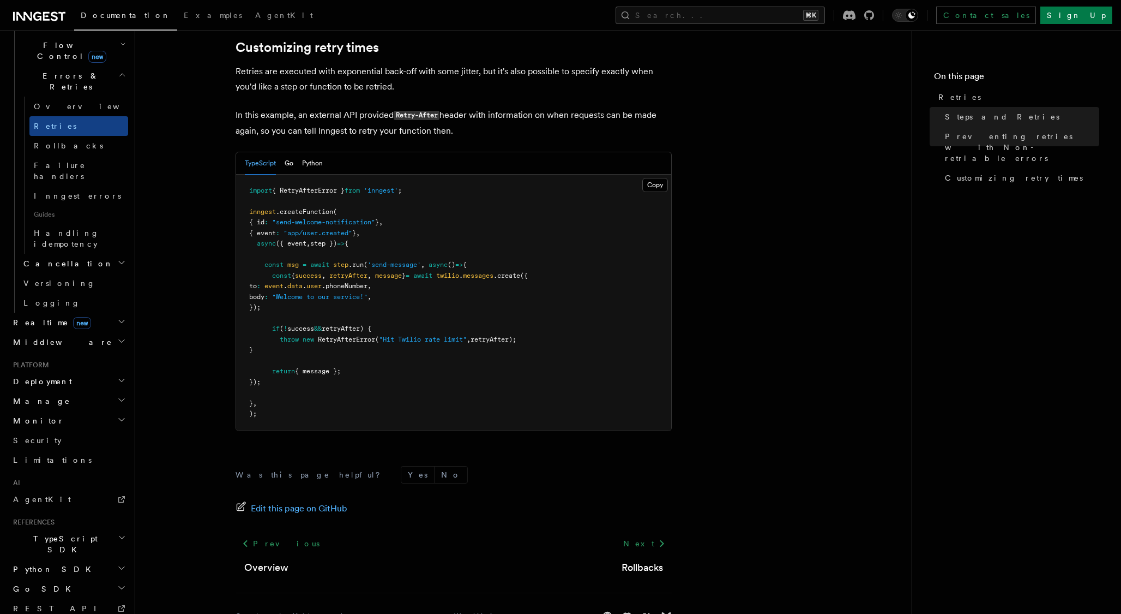
scroll to position [1457, 0]
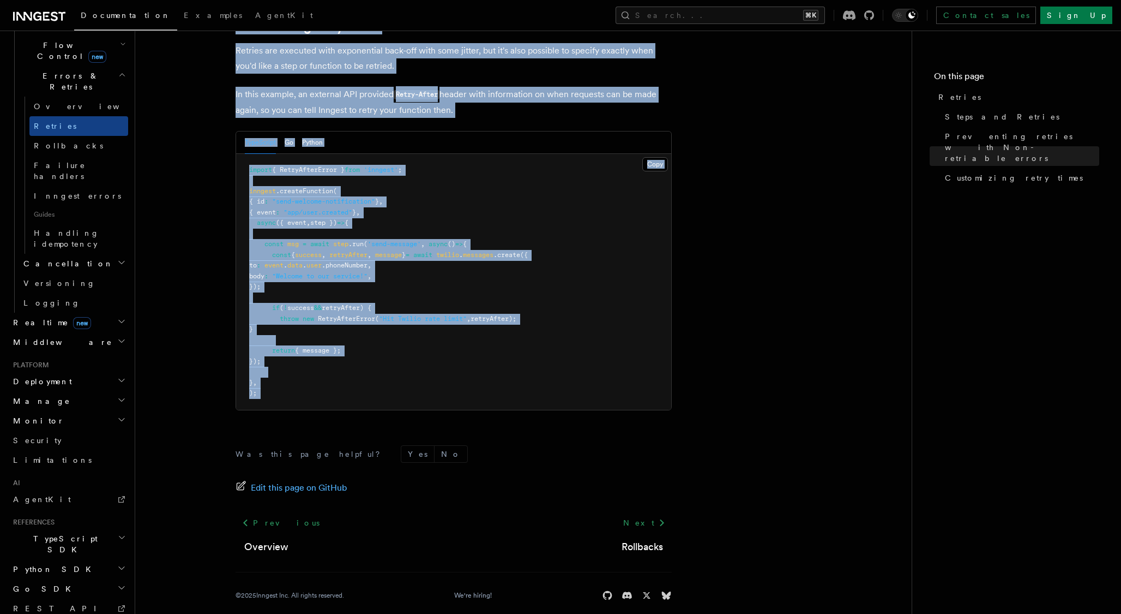
drag, startPoint x: 226, startPoint y: 73, endPoint x: 432, endPoint y: 400, distance: 386.8
copy article "Retries By default, in addition to the initial attempt , Inngest will retry a f…"
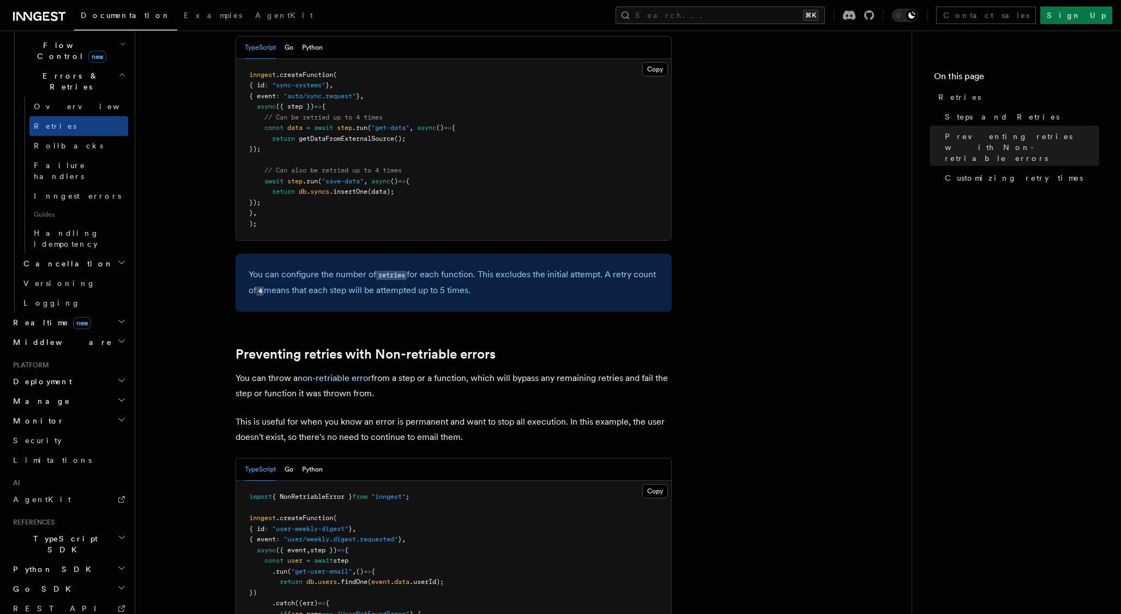
scroll to position [653, 0]
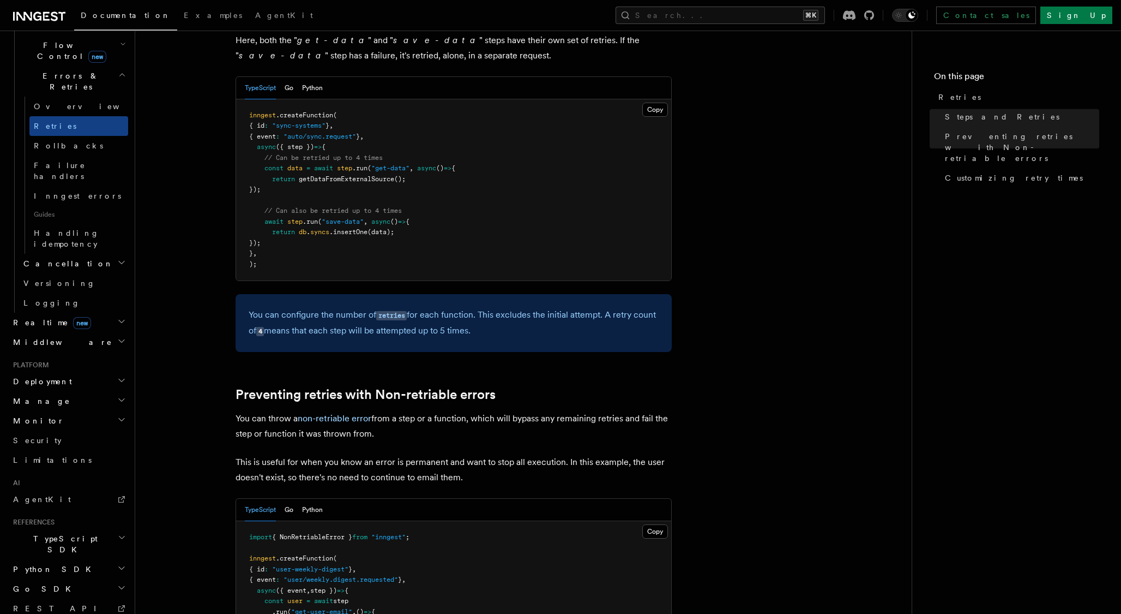
click at [198, 309] on article "Features Inngest Functions Errors & Retries Retries By default, in addition to …" at bounding box center [524, 413] width 742 height 2036
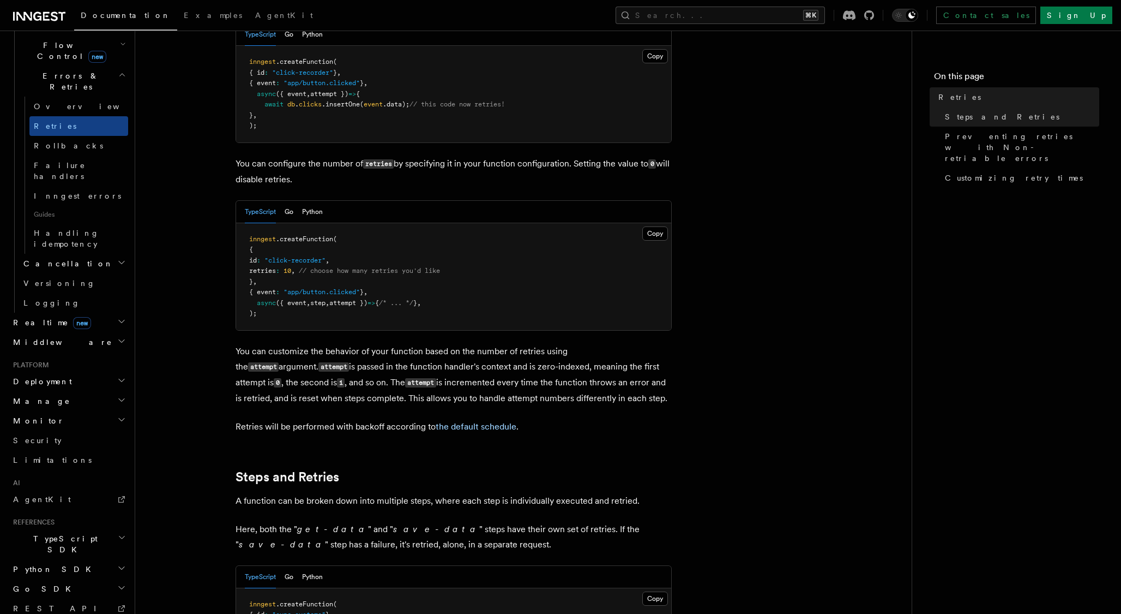
scroll to position [0, 0]
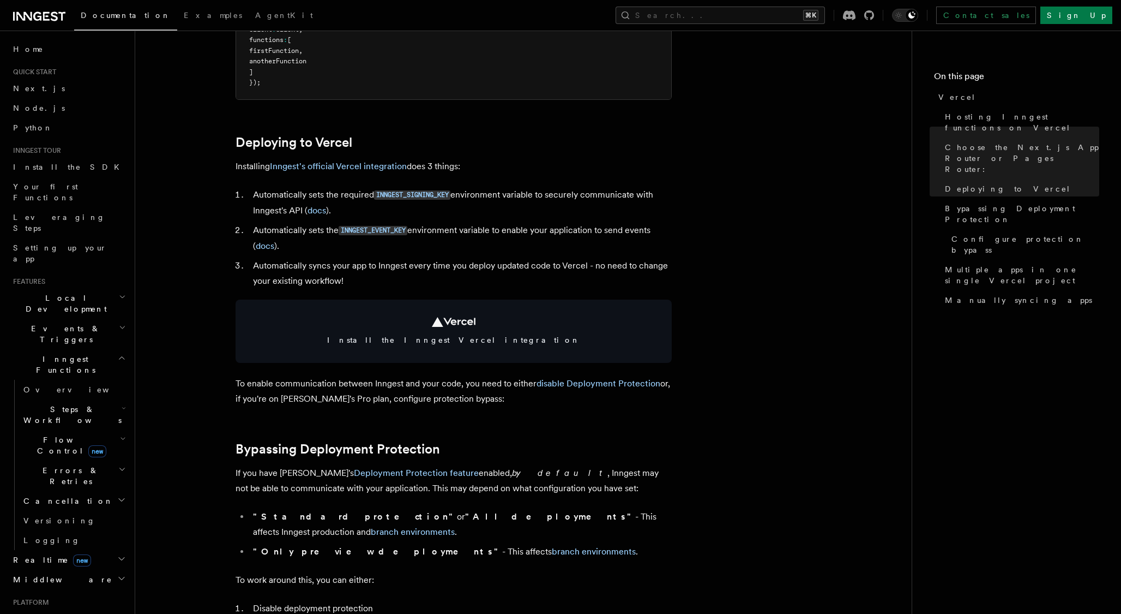
scroll to position [436, 0]
